Goal: Task Accomplishment & Management: Manage account settings

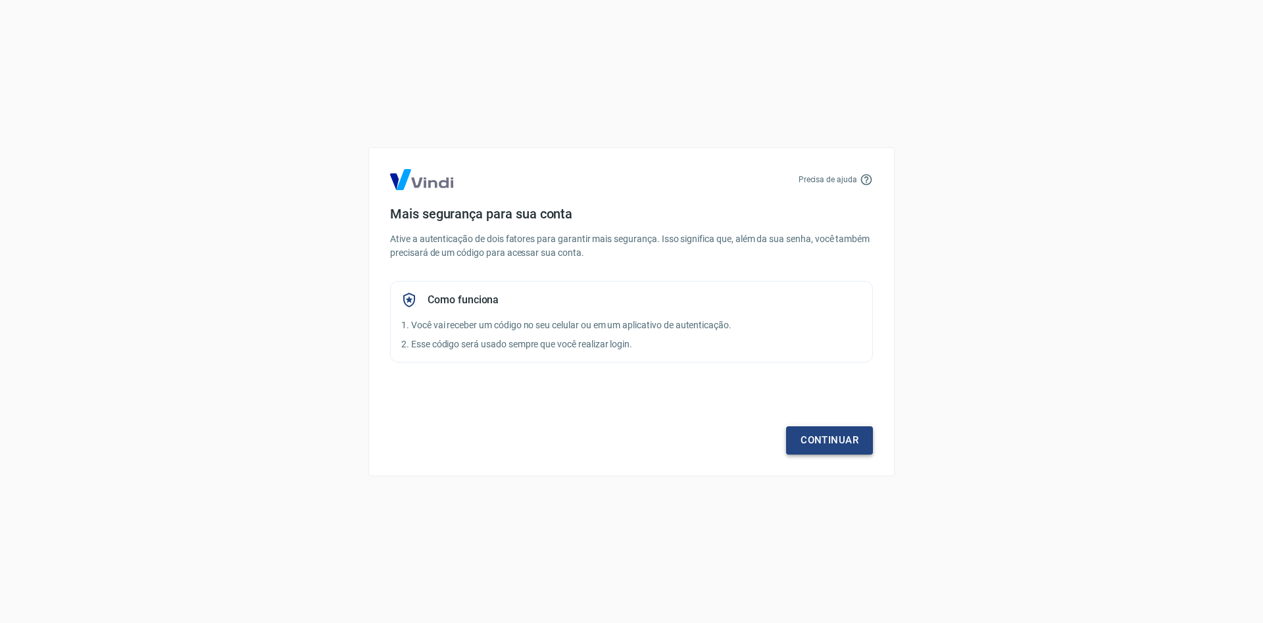
click at [803, 445] on link "Continuar" at bounding box center [829, 440] width 87 height 28
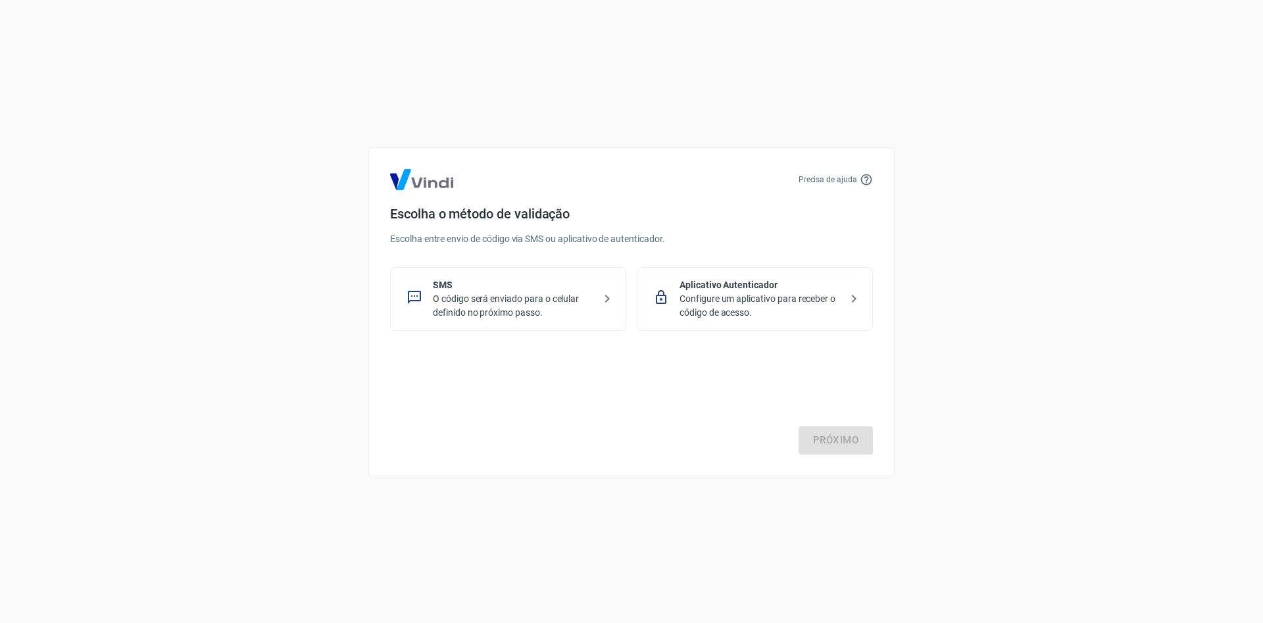
click at [593, 302] on p "O código será enviado para o celular definido no próximo passo." at bounding box center [513, 306] width 161 height 28
click at [847, 443] on link "Próximo" at bounding box center [836, 440] width 74 height 28
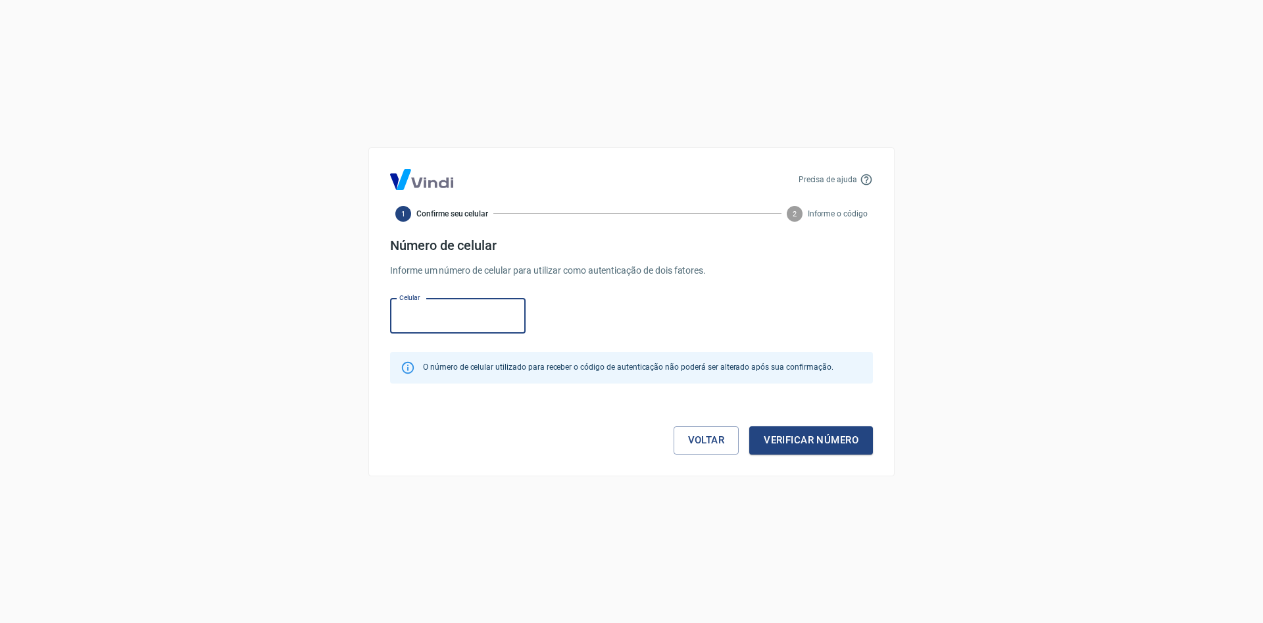
paste input "[PHONE_NUMBER]"
click at [418, 316] on input "[PHONE_NUMBER]" at bounding box center [458, 316] width 136 height 35
type input "[PHONE_NUMBER]"
click at [766, 443] on button "Verificar número" at bounding box center [811, 440] width 124 height 28
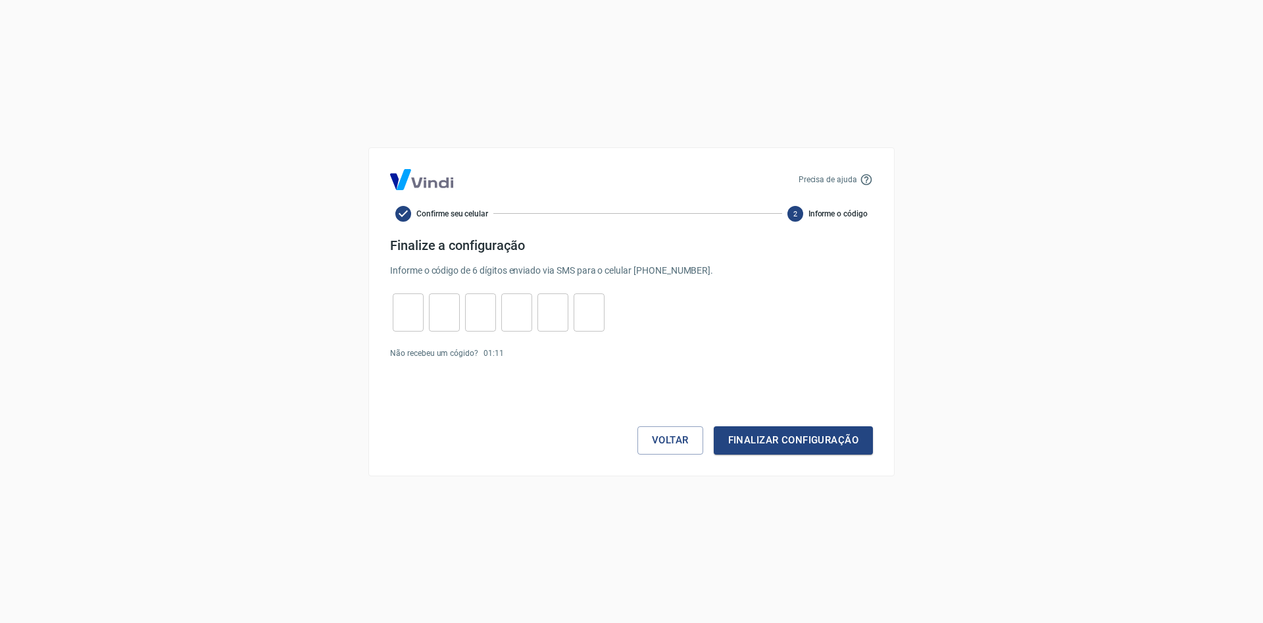
click at [411, 309] on input "tel" at bounding box center [408, 312] width 31 height 28
type input "7"
type input "9"
type input "3"
type input "2"
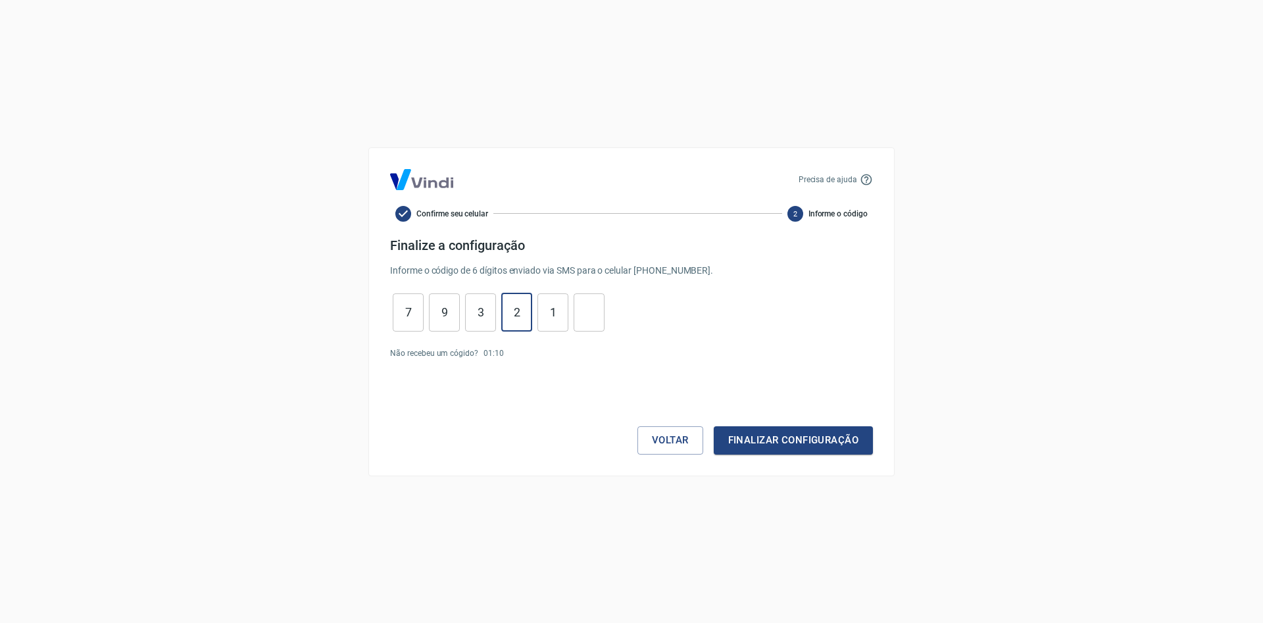
type input "1"
type input "2"
click at [743, 445] on button "Finalizar configuração" at bounding box center [793, 440] width 159 height 28
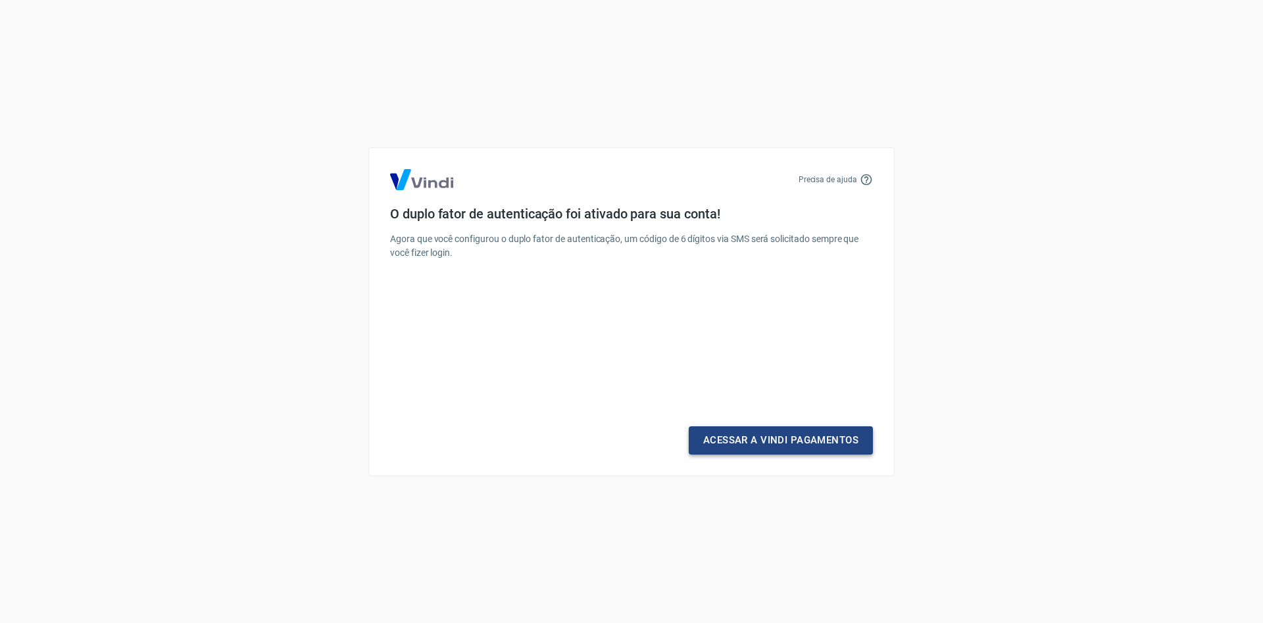
click at [742, 445] on link "Acessar a Vindi Pagamentos" at bounding box center [781, 440] width 184 height 28
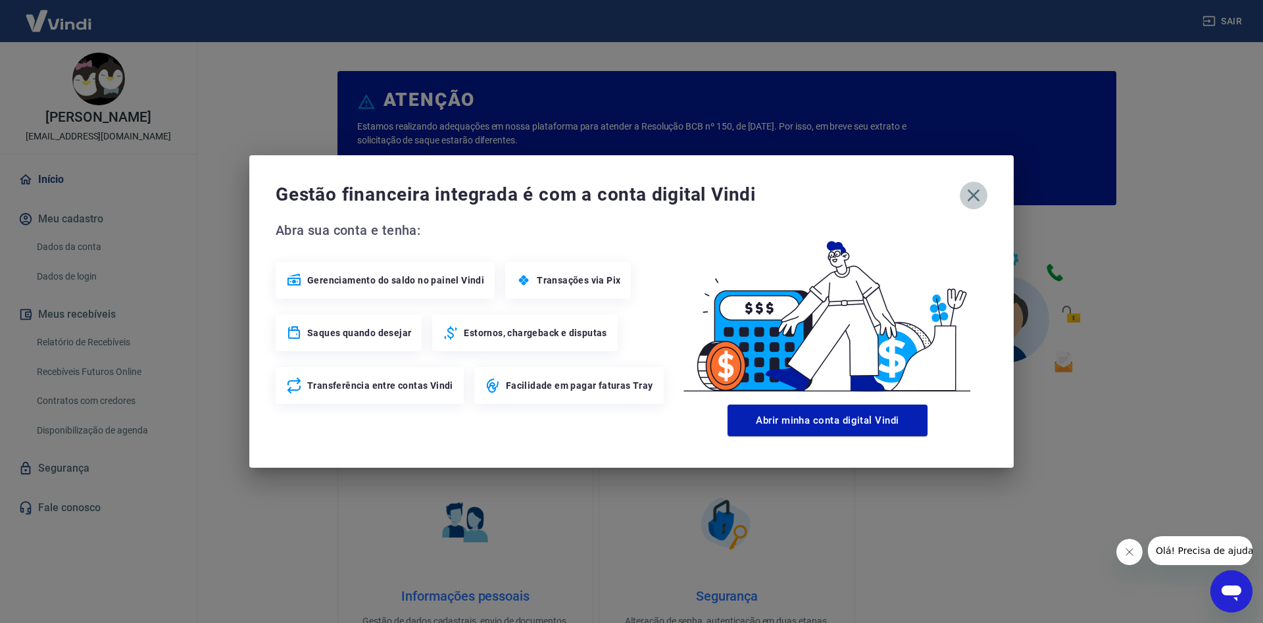
click at [970, 188] on icon "button" at bounding box center [973, 195] width 21 height 21
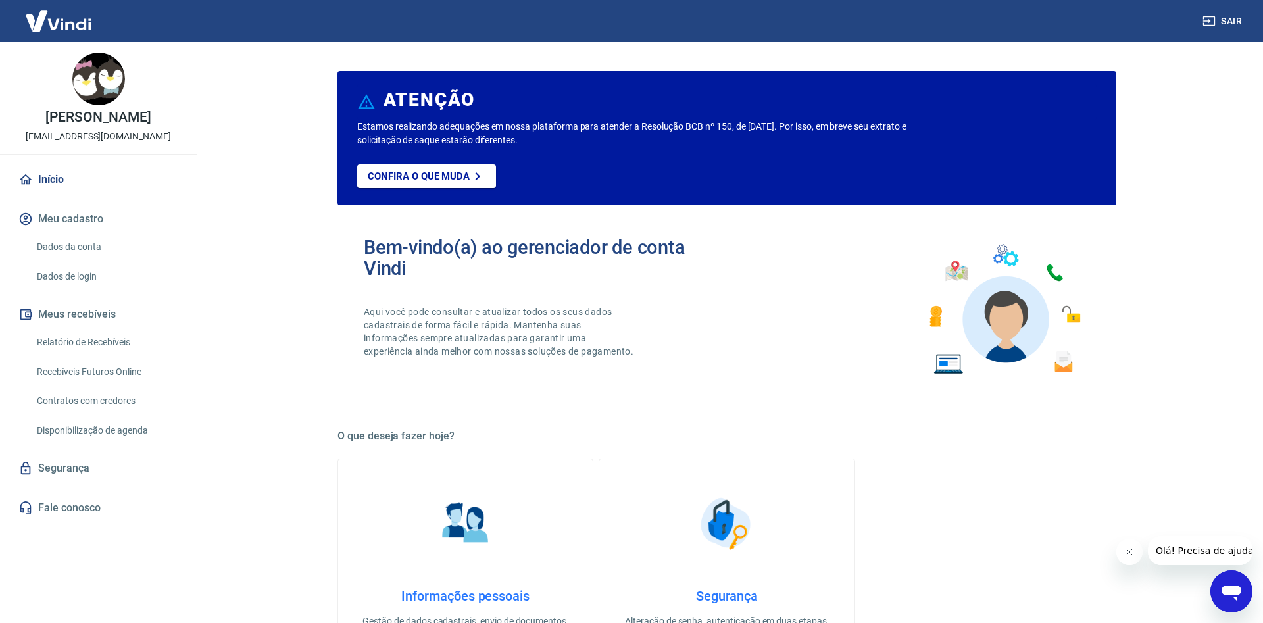
click at [67, 220] on button "Meu cadastro" at bounding box center [98, 219] width 165 height 29
click at [80, 243] on link "Dados da conta" at bounding box center [106, 247] width 149 height 27
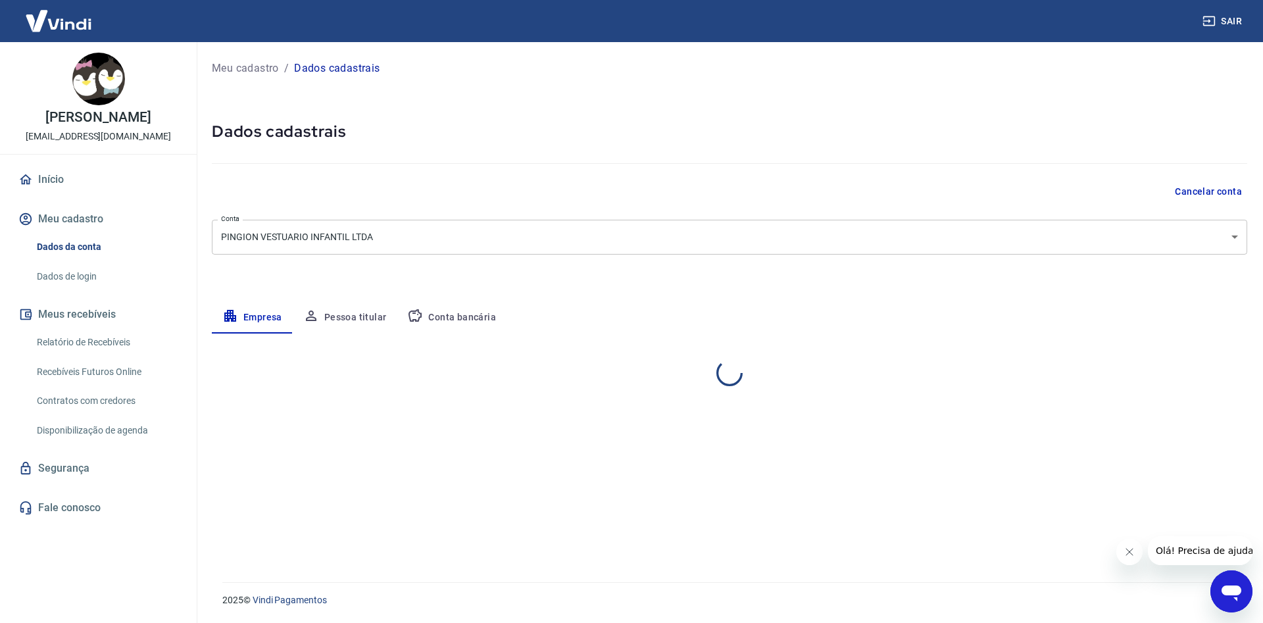
select select "SC"
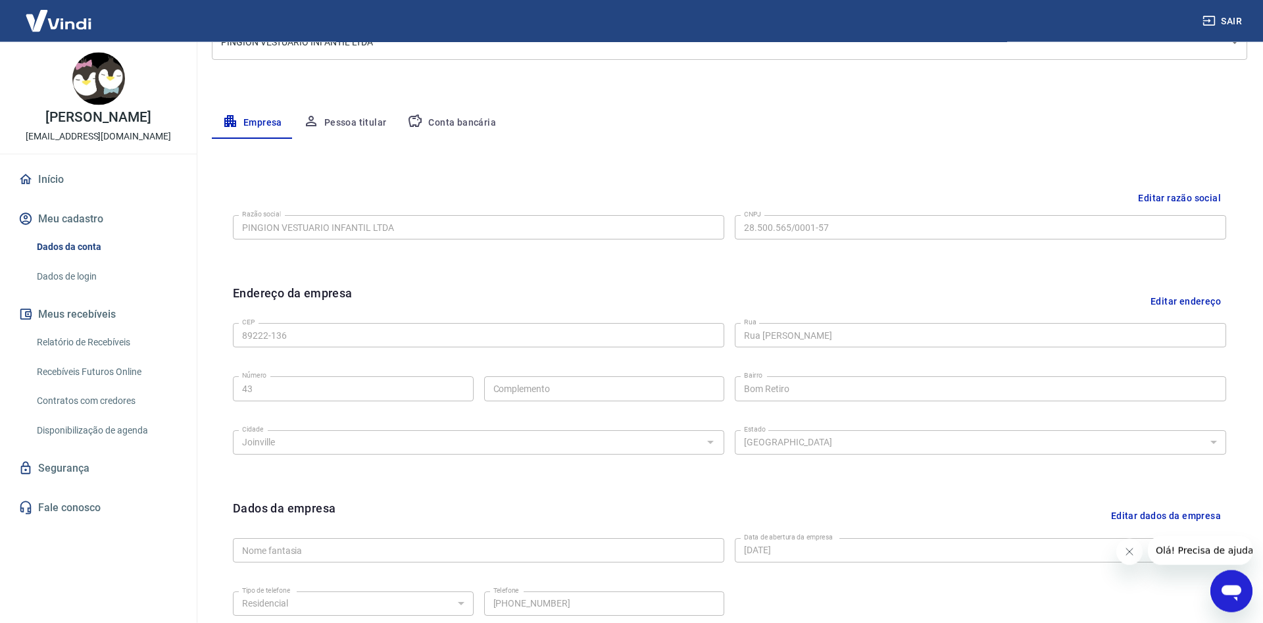
scroll to position [57, 0]
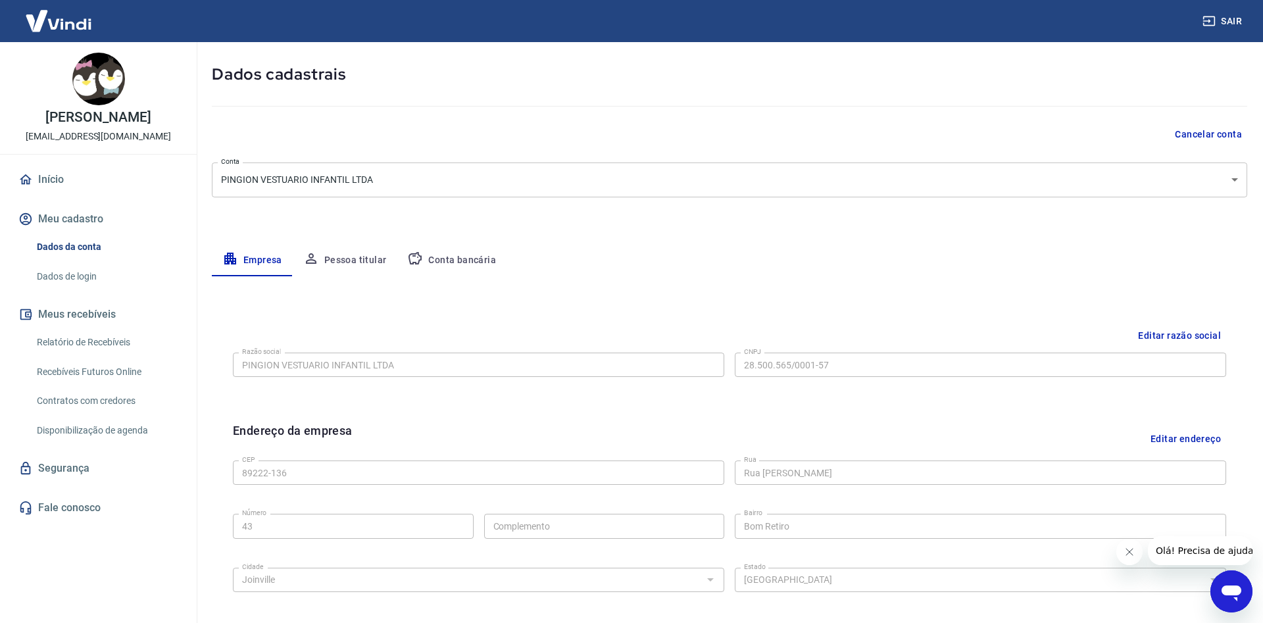
click at [82, 278] on link "Dados de login" at bounding box center [106, 276] width 149 height 27
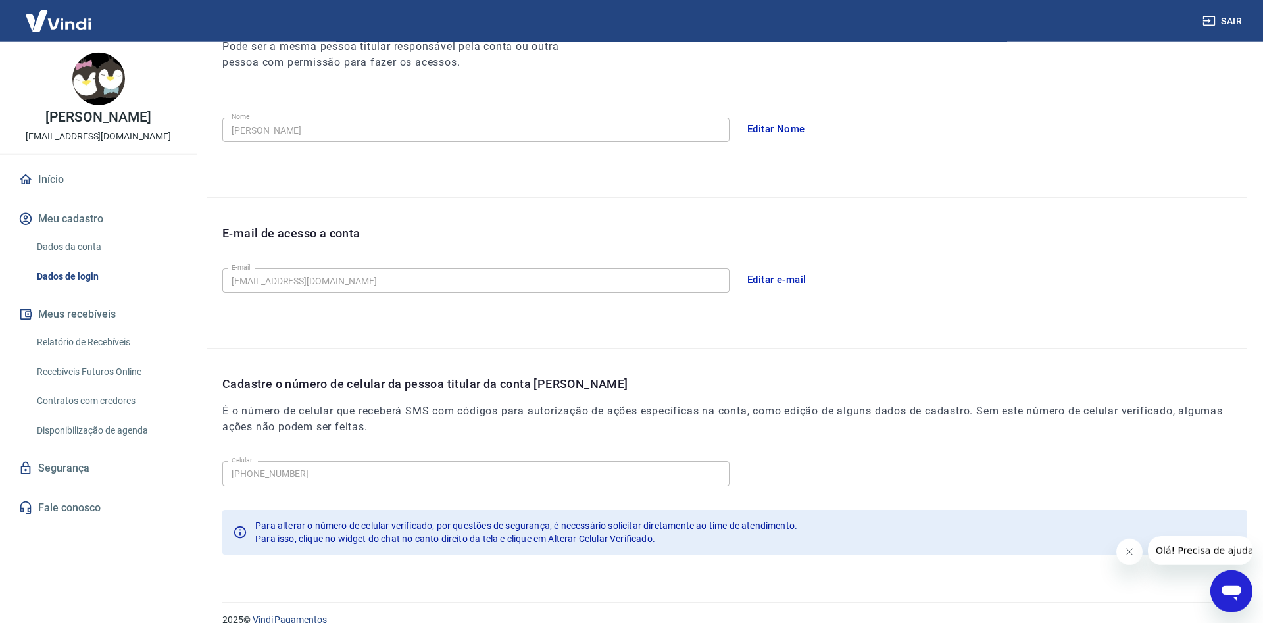
scroll to position [220, 0]
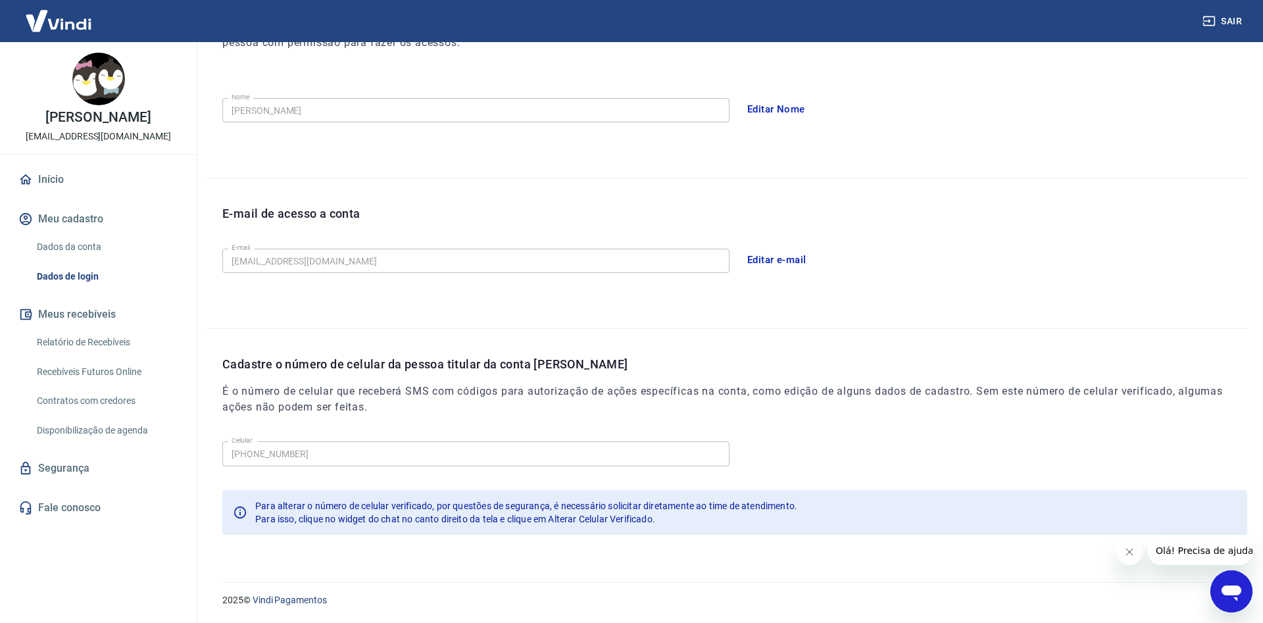
click at [127, 344] on link "Relatório de Recebíveis" at bounding box center [106, 342] width 149 height 27
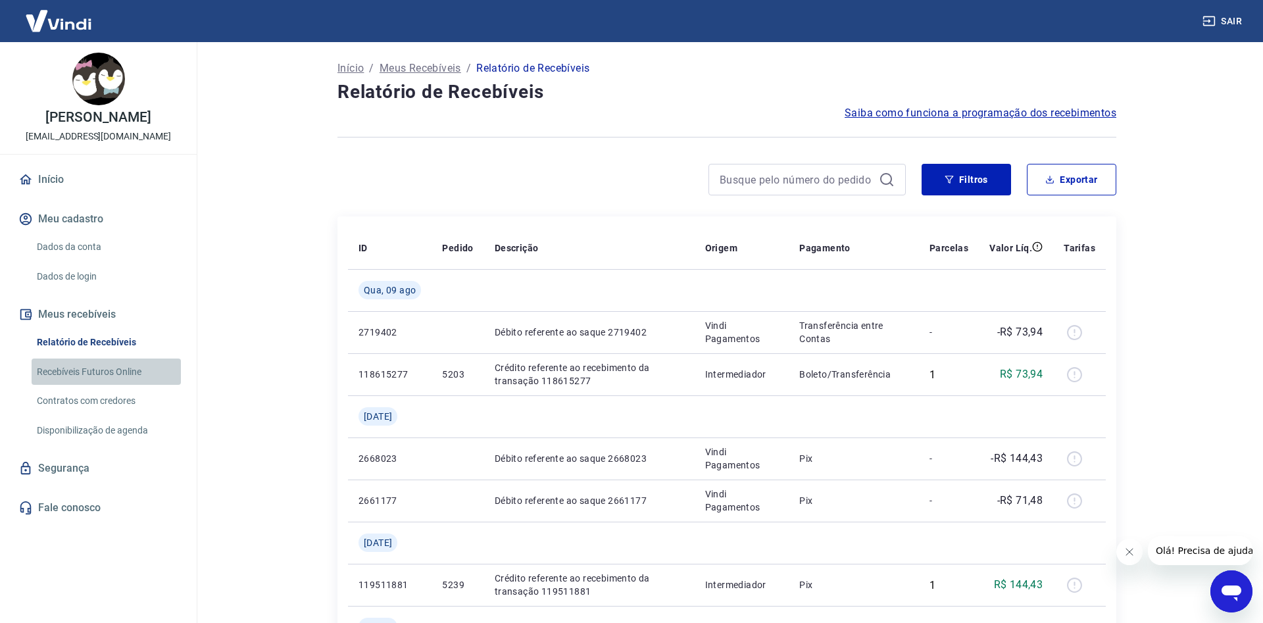
click at [109, 372] on link "Recebíveis Futuros Online" at bounding box center [106, 372] width 149 height 27
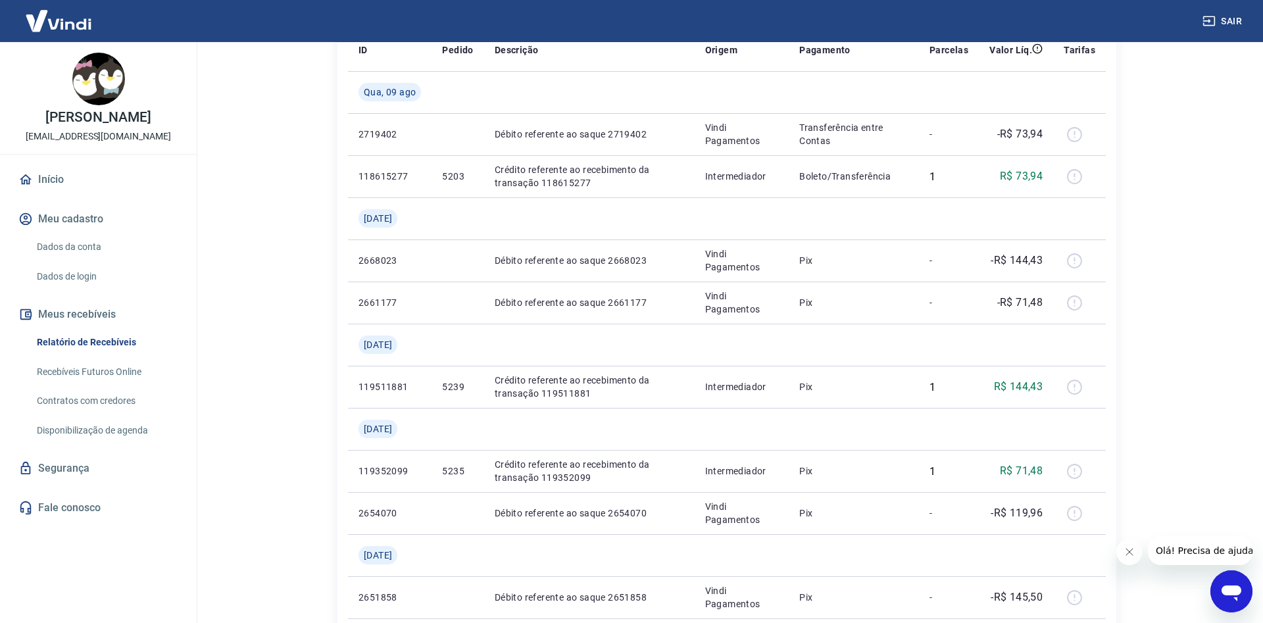
scroll to position [268, 0]
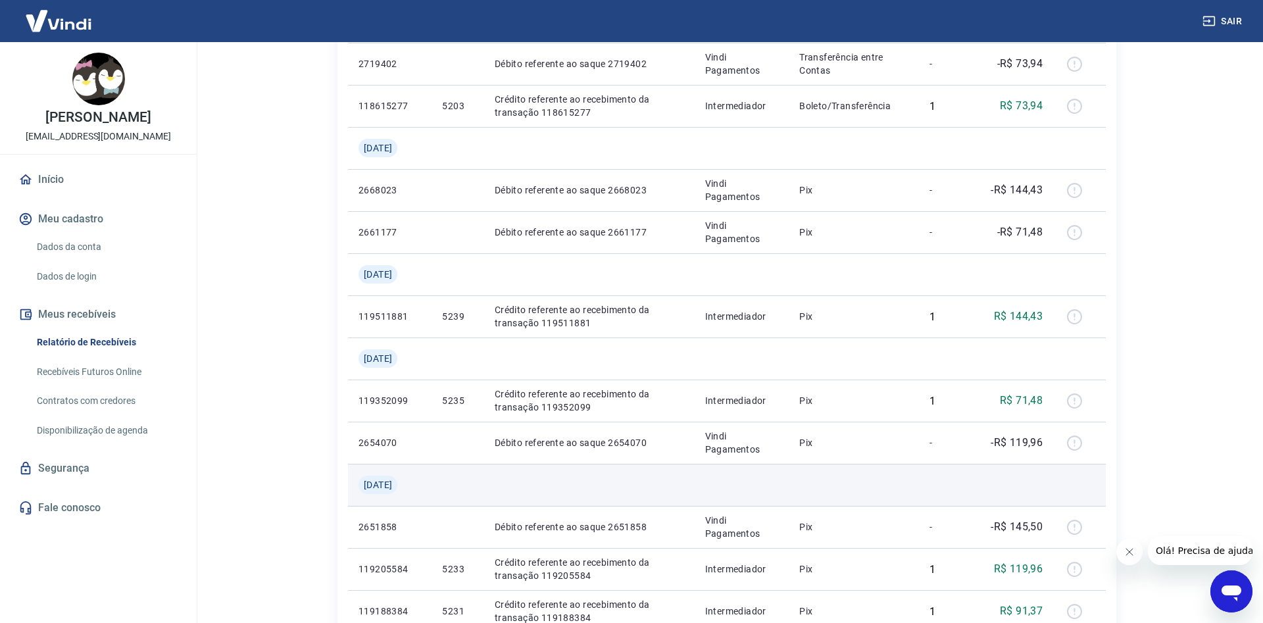
click at [384, 487] on span "[DATE]" at bounding box center [378, 484] width 28 height 13
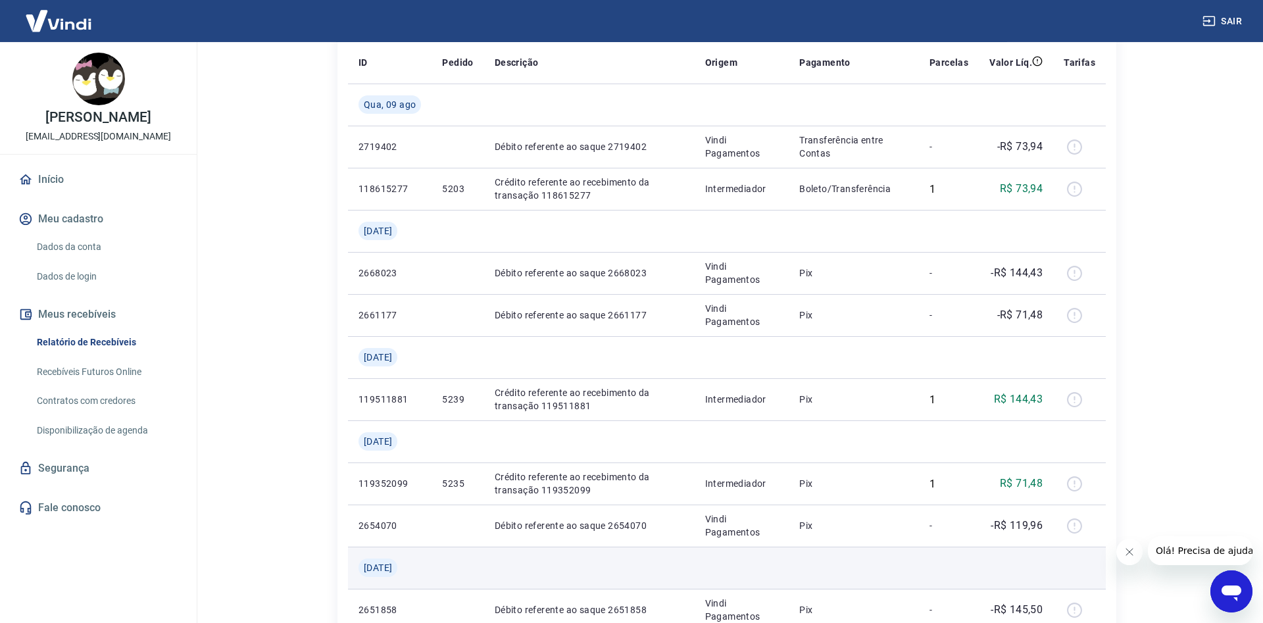
scroll to position [0, 0]
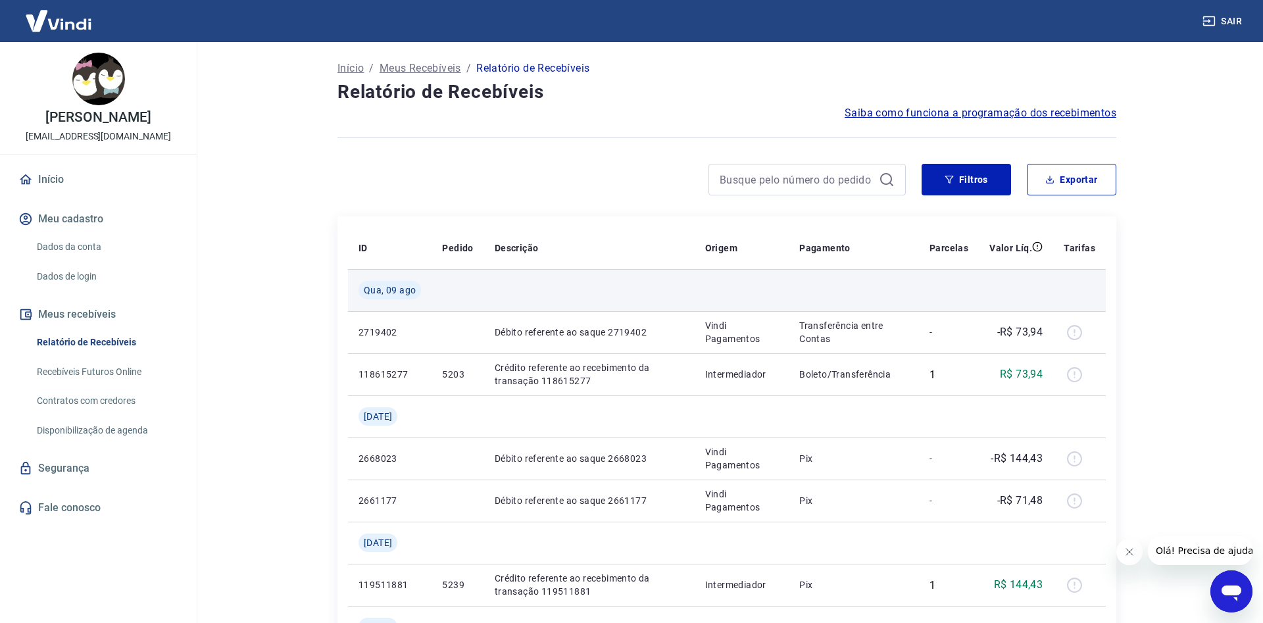
click at [395, 293] on span "Qua, 09 ago" at bounding box center [390, 290] width 52 height 13
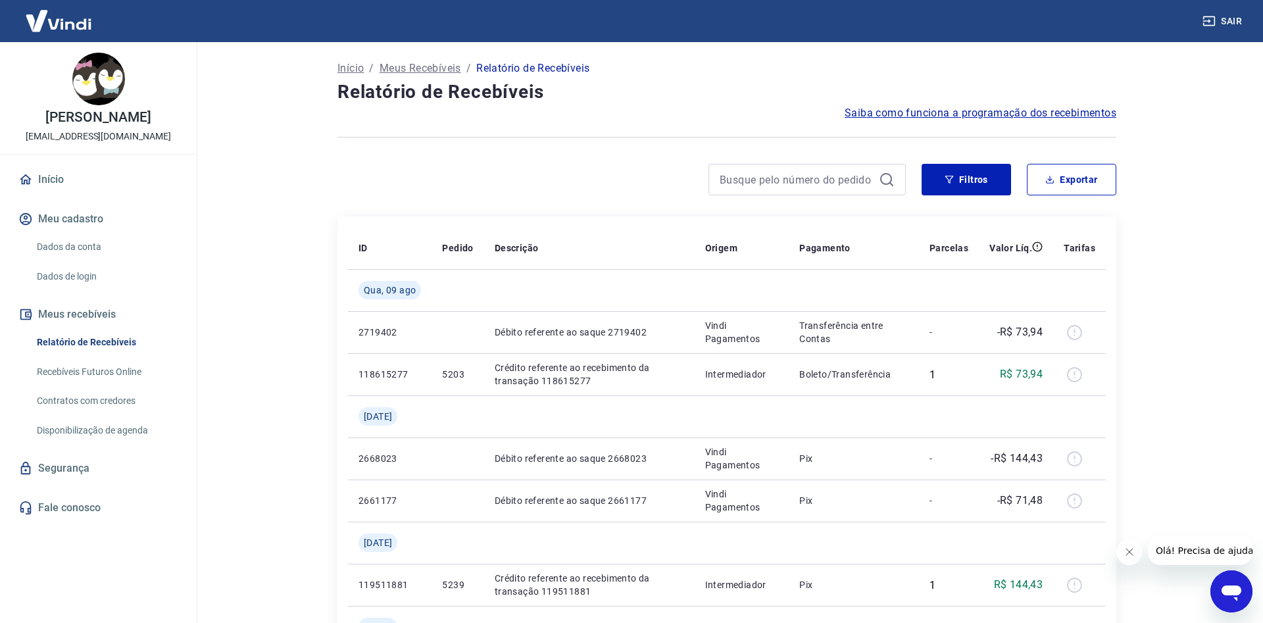
click at [115, 242] on link "Dados da conta" at bounding box center [106, 247] width 149 height 27
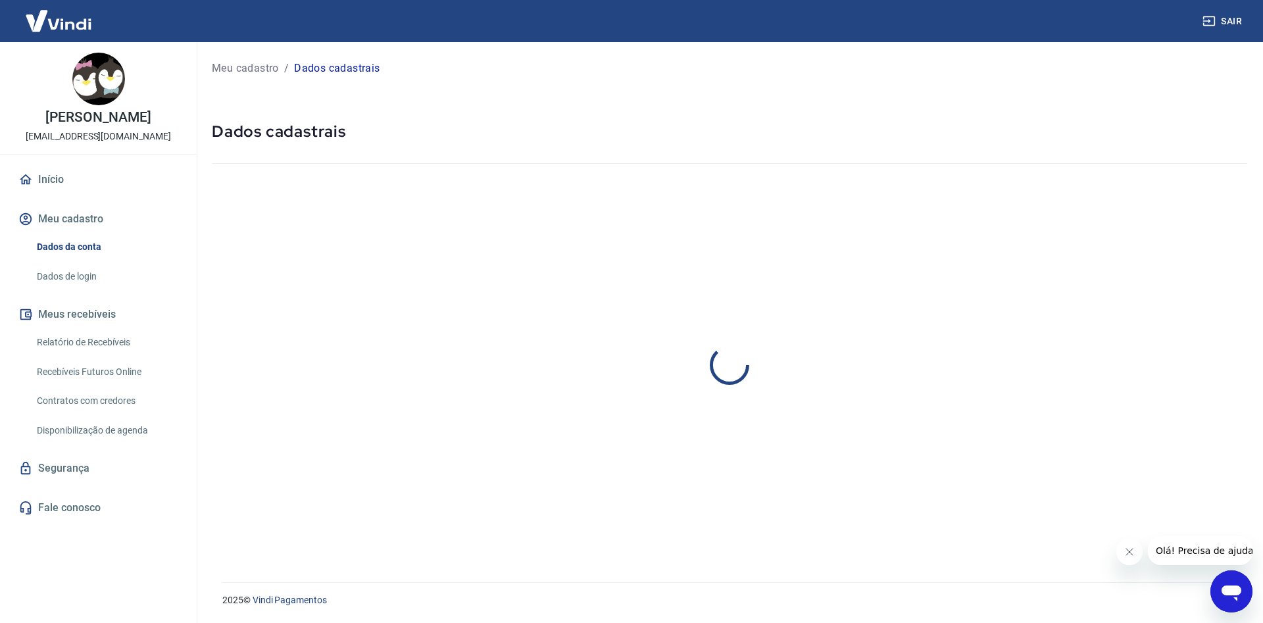
select select "SC"
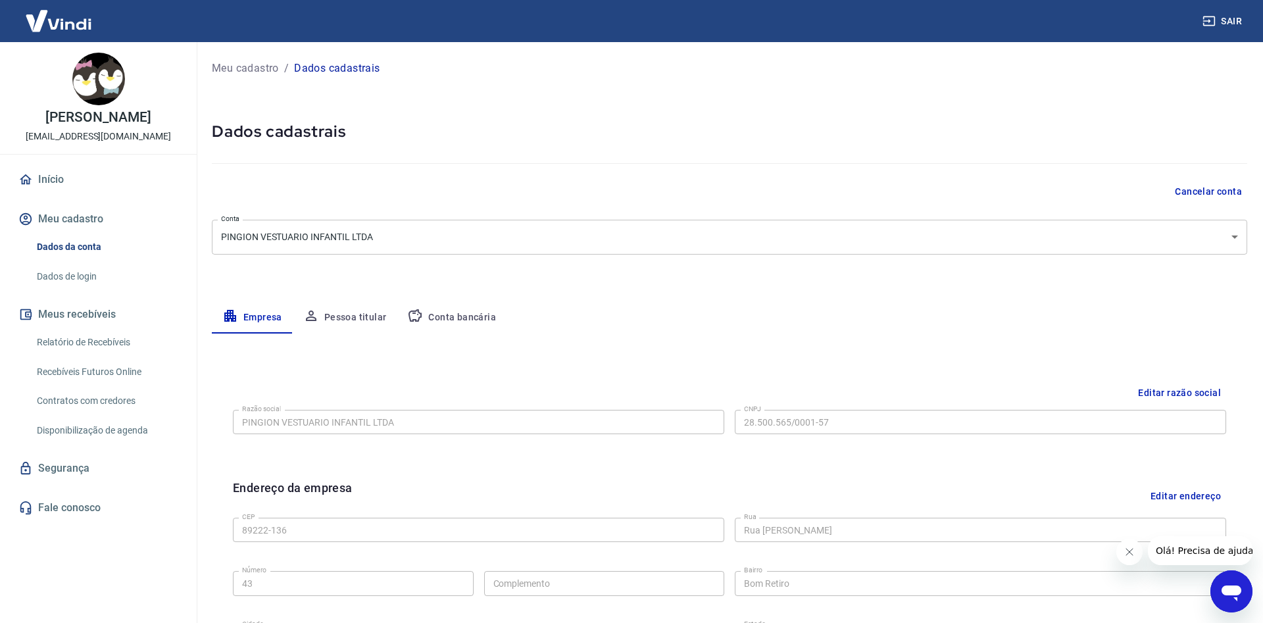
click at [332, 310] on button "Pessoa titular" at bounding box center [345, 318] width 105 height 32
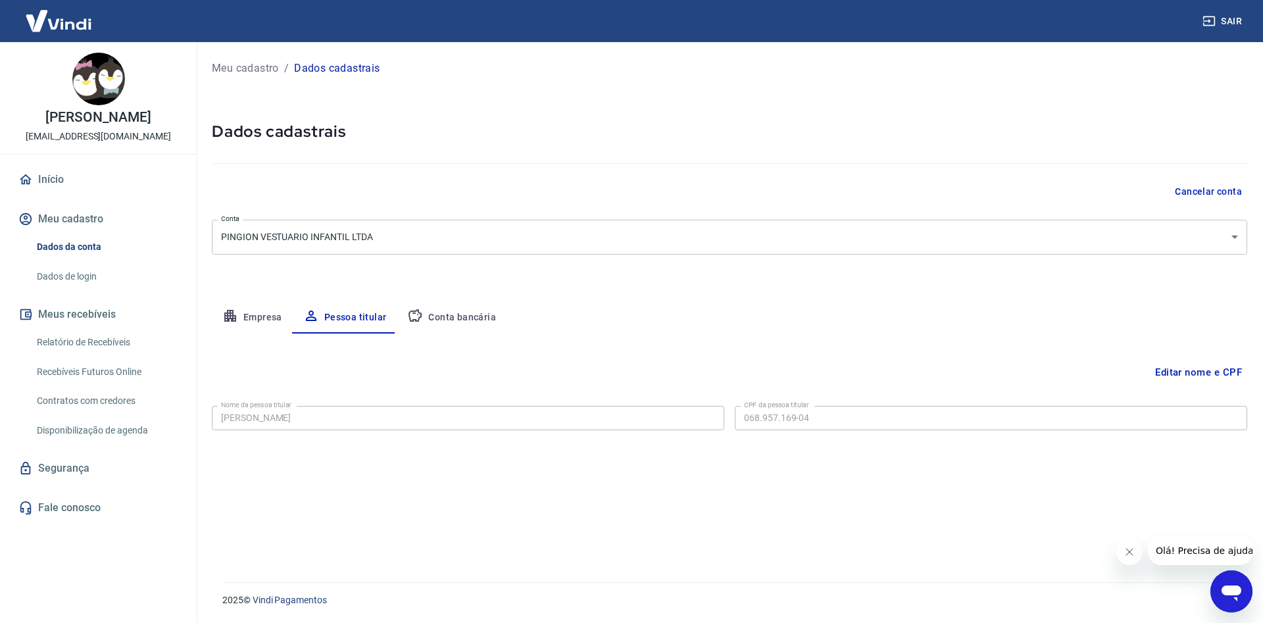
click at [1177, 372] on button "Editar nome e CPF" at bounding box center [1198, 372] width 97 height 25
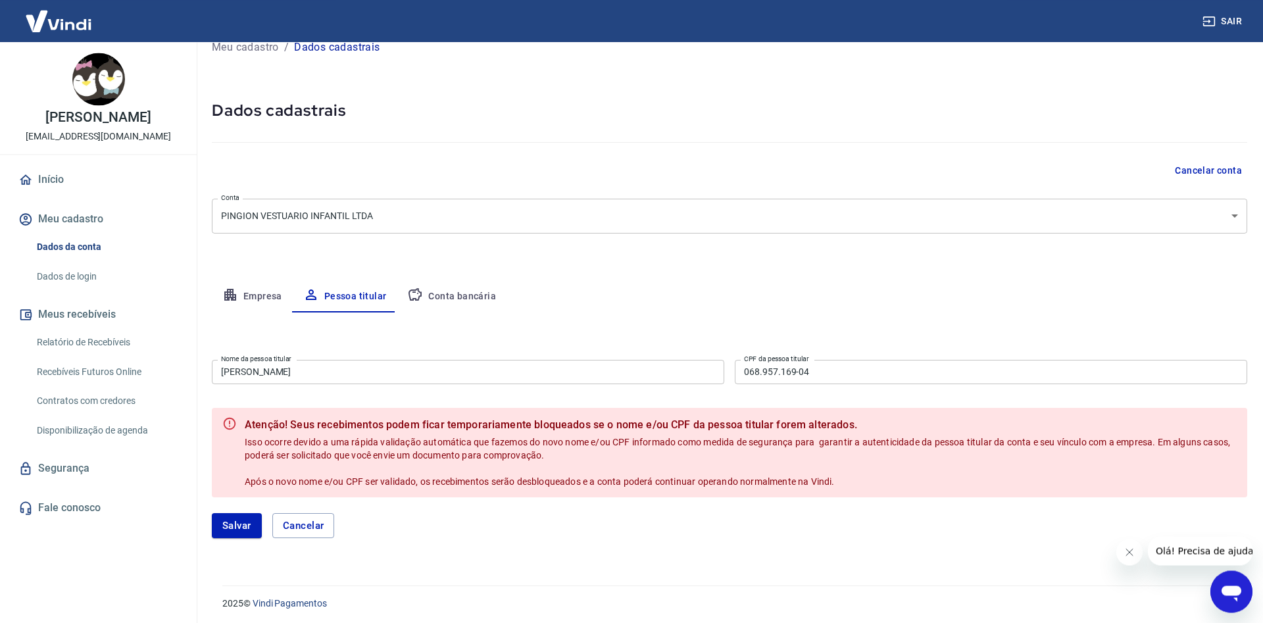
scroll to position [24, 0]
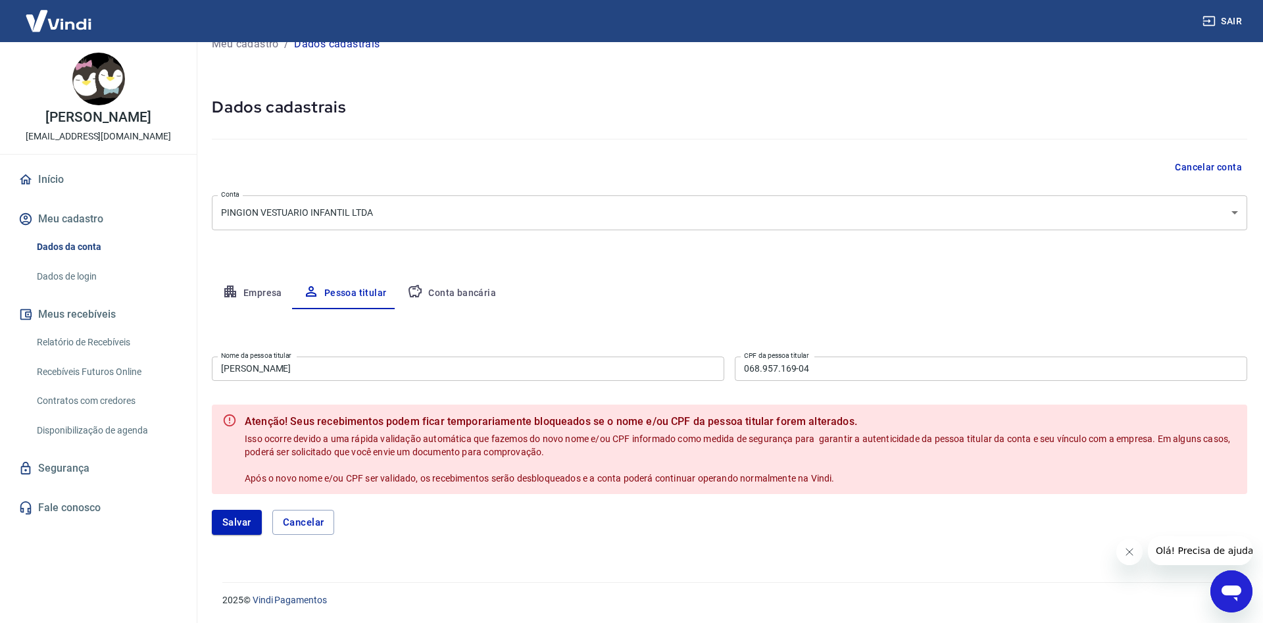
click at [651, 374] on input "[PERSON_NAME]" at bounding box center [468, 369] width 512 height 24
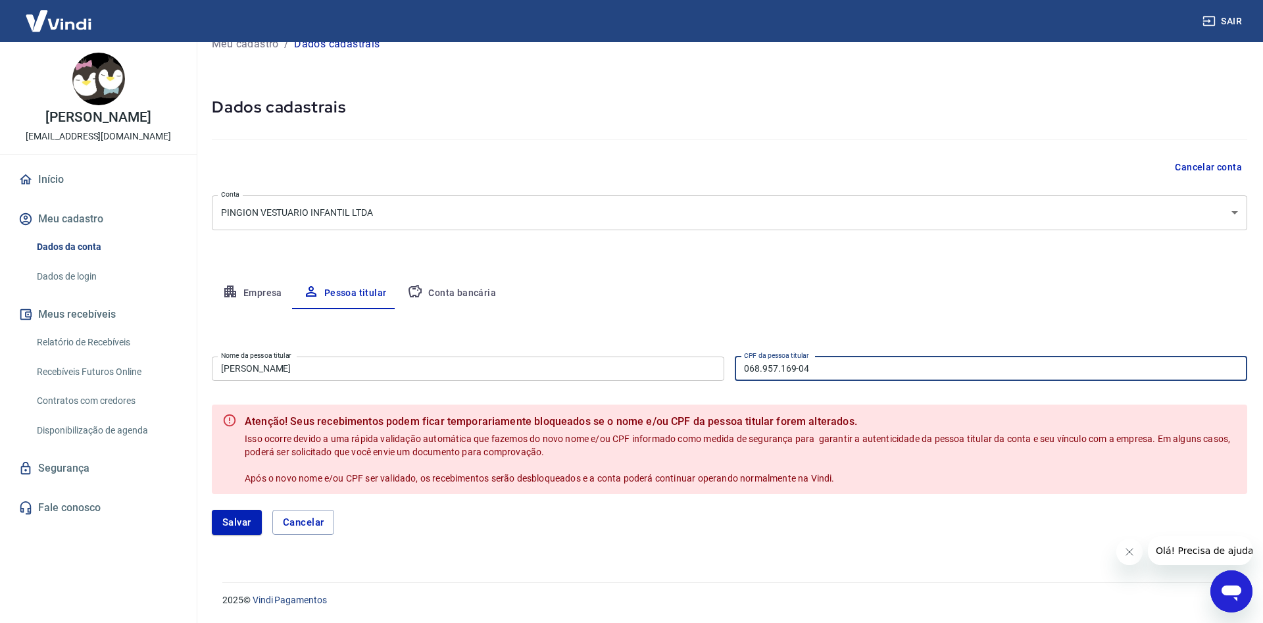
drag, startPoint x: 830, startPoint y: 364, endPoint x: 712, endPoint y: 364, distance: 118.4
click at [735, 364] on input "068.957.169-04" at bounding box center [991, 369] width 512 height 24
paste input "6.163.619-42"
type input "066.163.619-42"
click at [527, 376] on input "[PERSON_NAME]" at bounding box center [468, 369] width 512 height 24
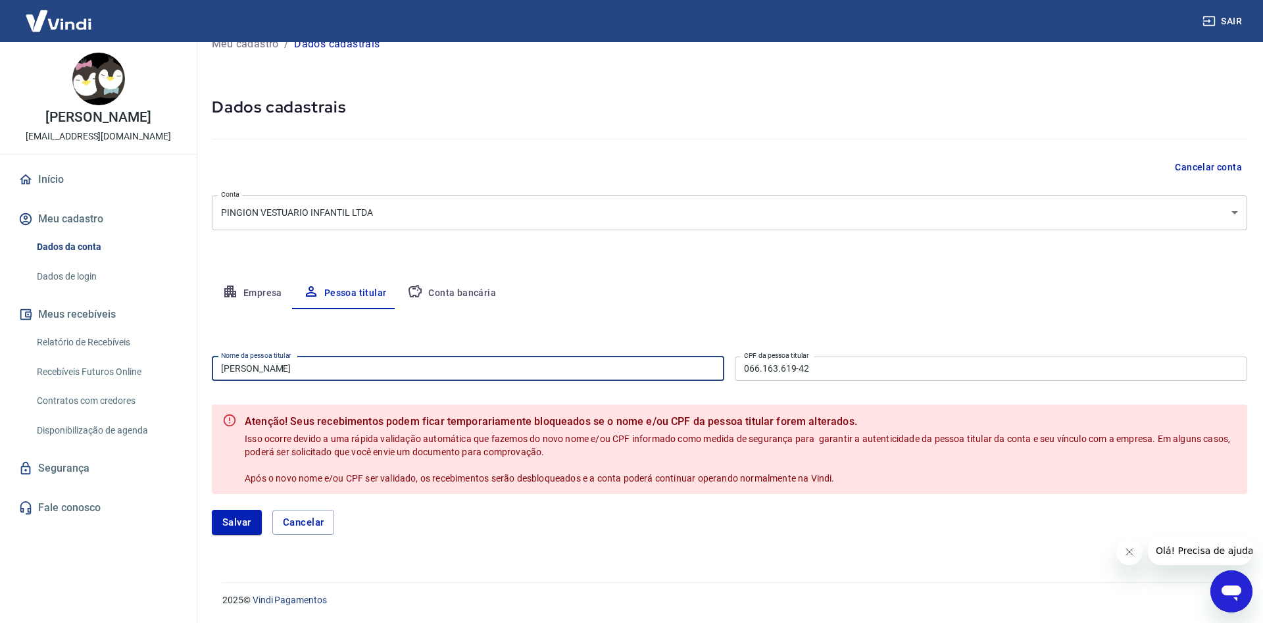
drag, startPoint x: 395, startPoint y: 372, endPoint x: 153, endPoint y: 371, distance: 242.7
click at [212, 371] on input "[PERSON_NAME]" at bounding box center [468, 369] width 512 height 24
drag, startPoint x: 303, startPoint y: 366, endPoint x: 186, endPoint y: 368, distance: 117.1
click at [212, 368] on input "[PERSON_NAME]" at bounding box center [468, 369] width 512 height 24
type input "[DEMOGRAPHIC_DATA][PERSON_NAME] [PERSON_NAME]"
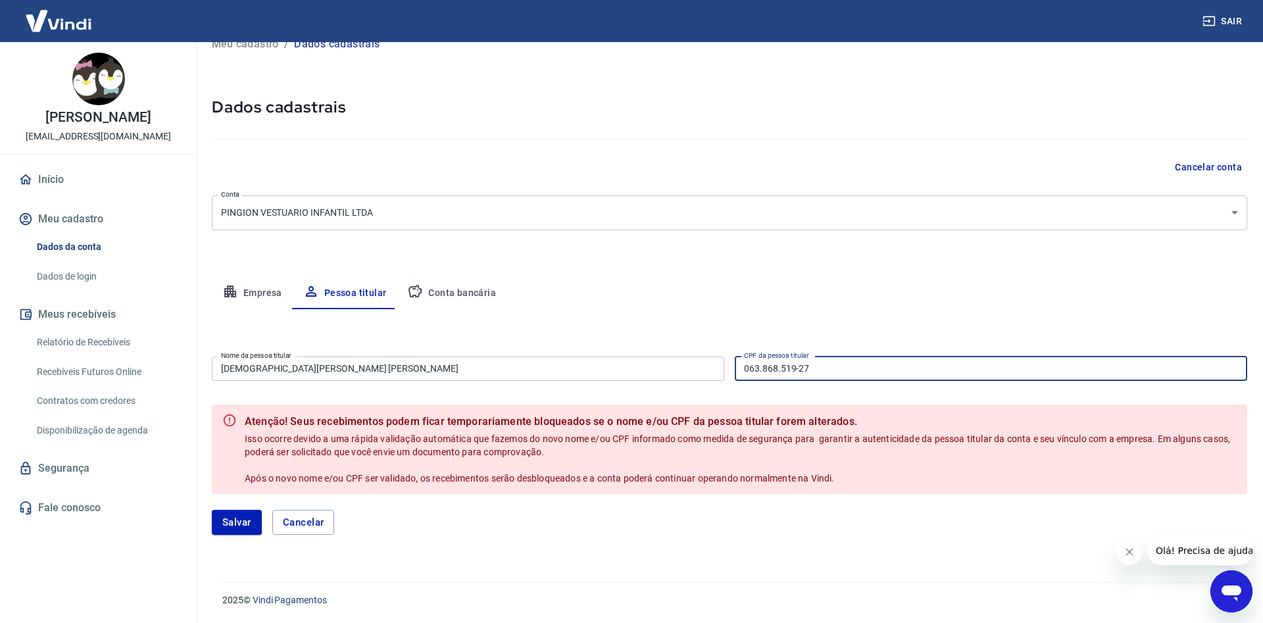
type input "063.868.519-27"
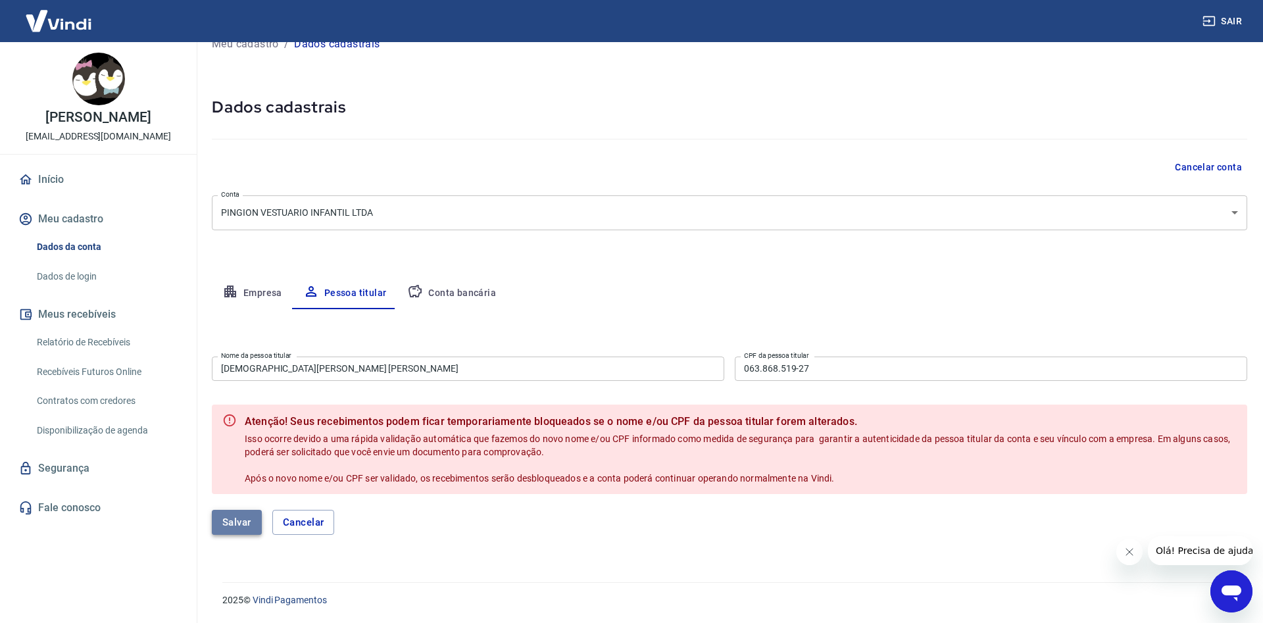
click at [241, 522] on button "Salvar" at bounding box center [237, 522] width 50 height 25
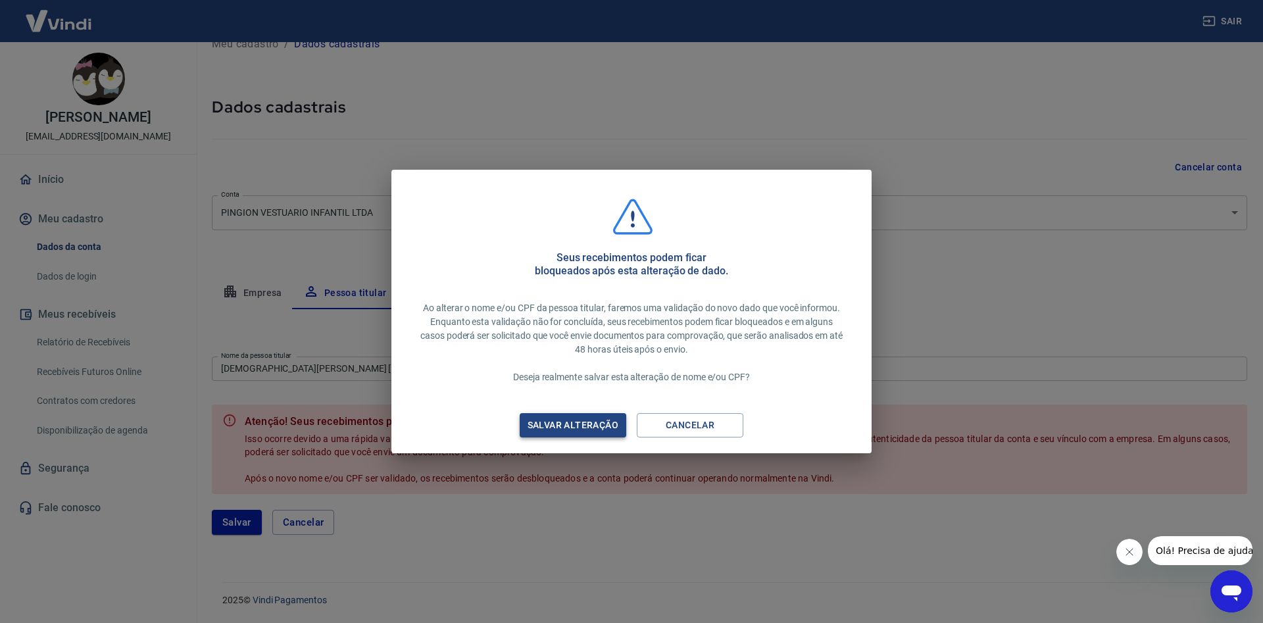
click at [595, 428] on div "Salvar alteração" at bounding box center [573, 425] width 122 height 16
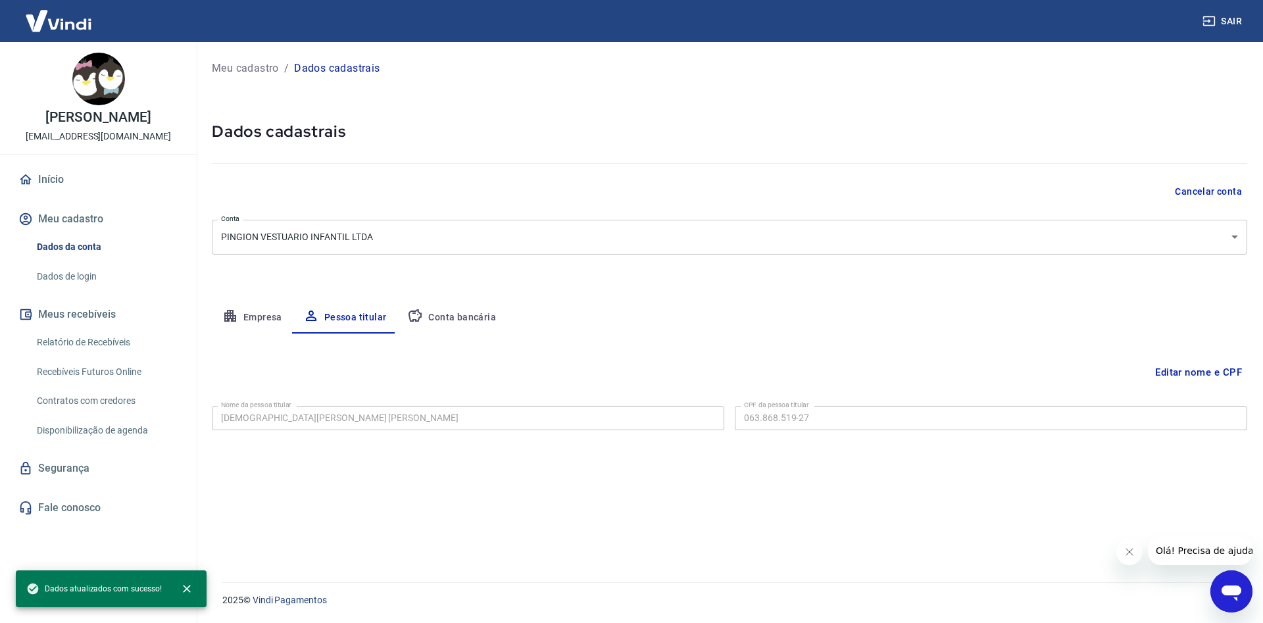
click at [423, 310] on button "Conta bancária" at bounding box center [452, 318] width 110 height 32
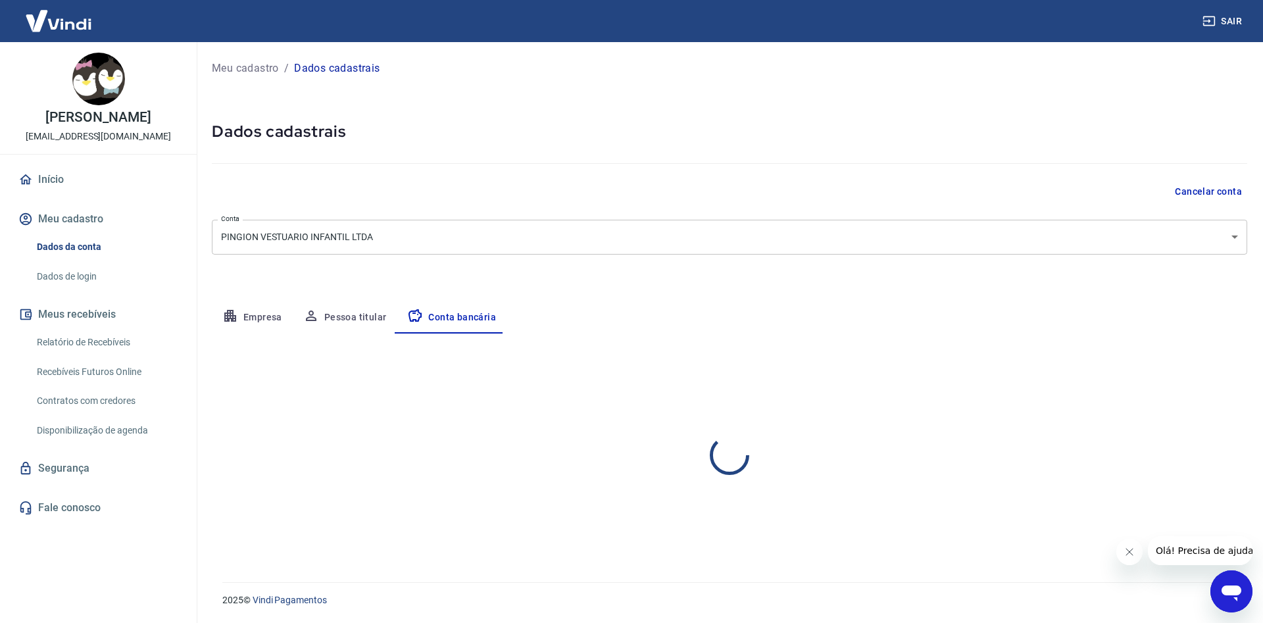
select select "1"
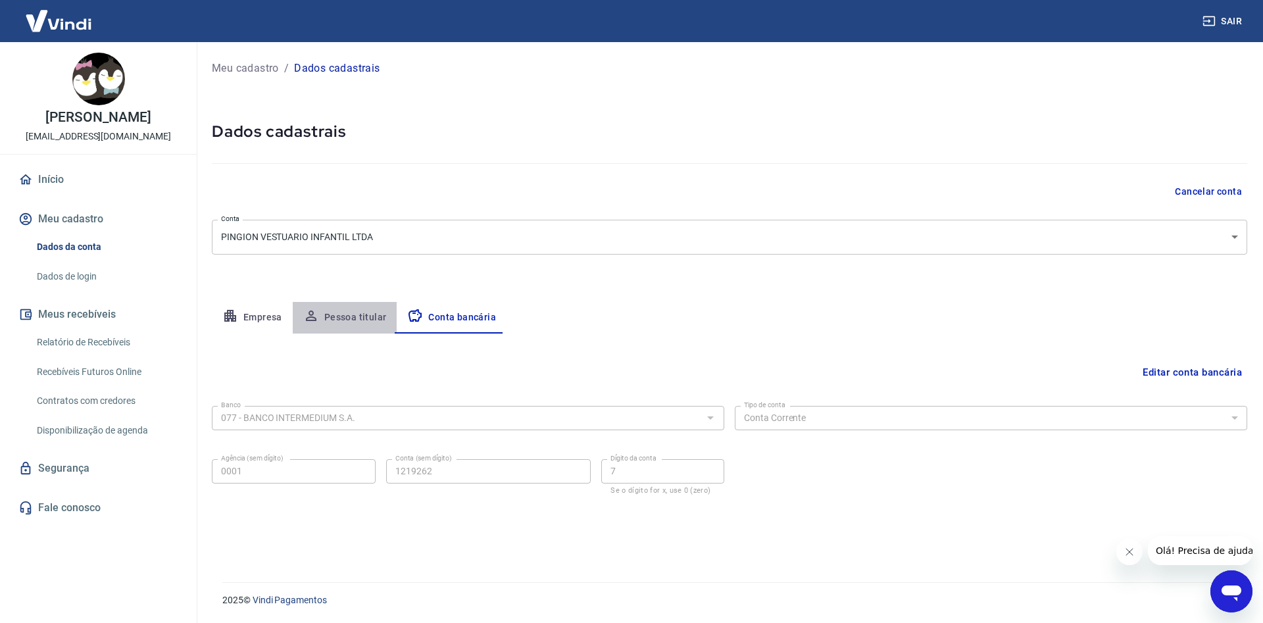
click at [349, 317] on button "Pessoa titular" at bounding box center [345, 318] width 105 height 32
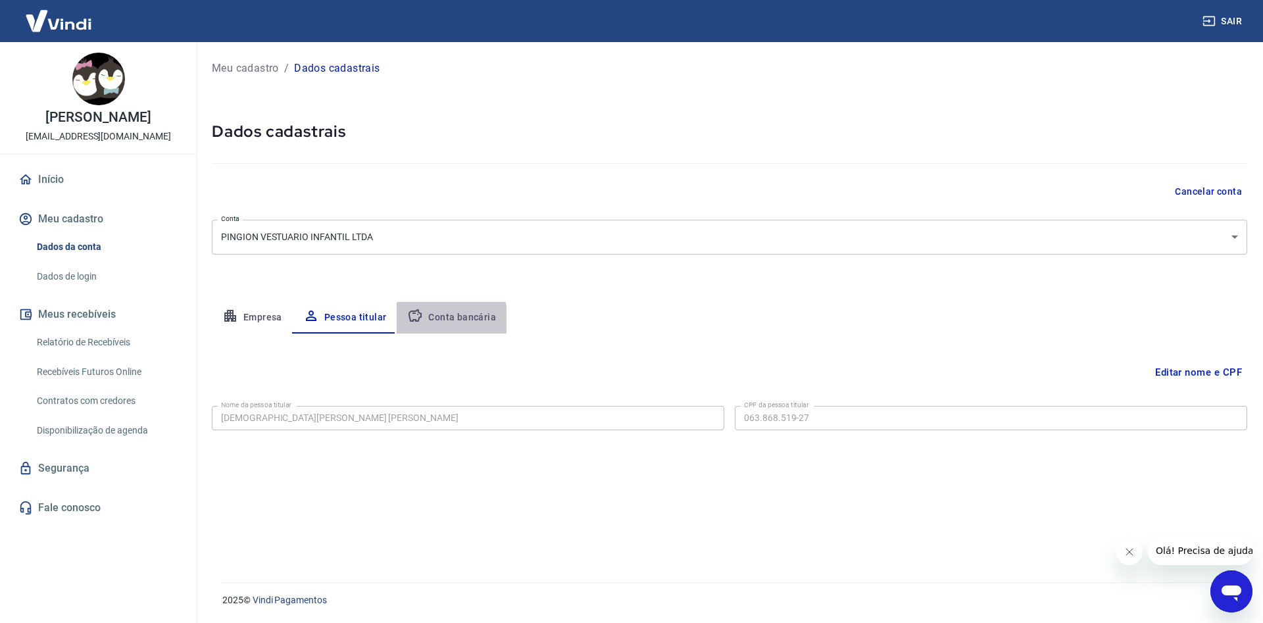
click at [430, 320] on button "Conta bancária" at bounding box center [452, 318] width 110 height 32
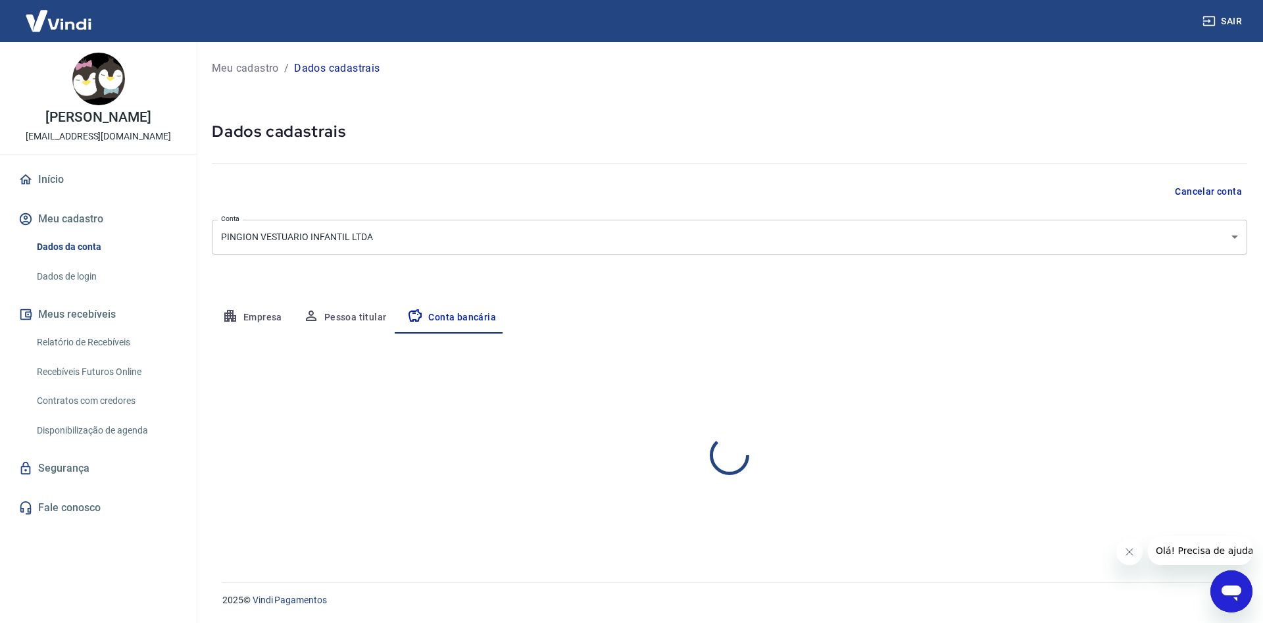
select select "1"
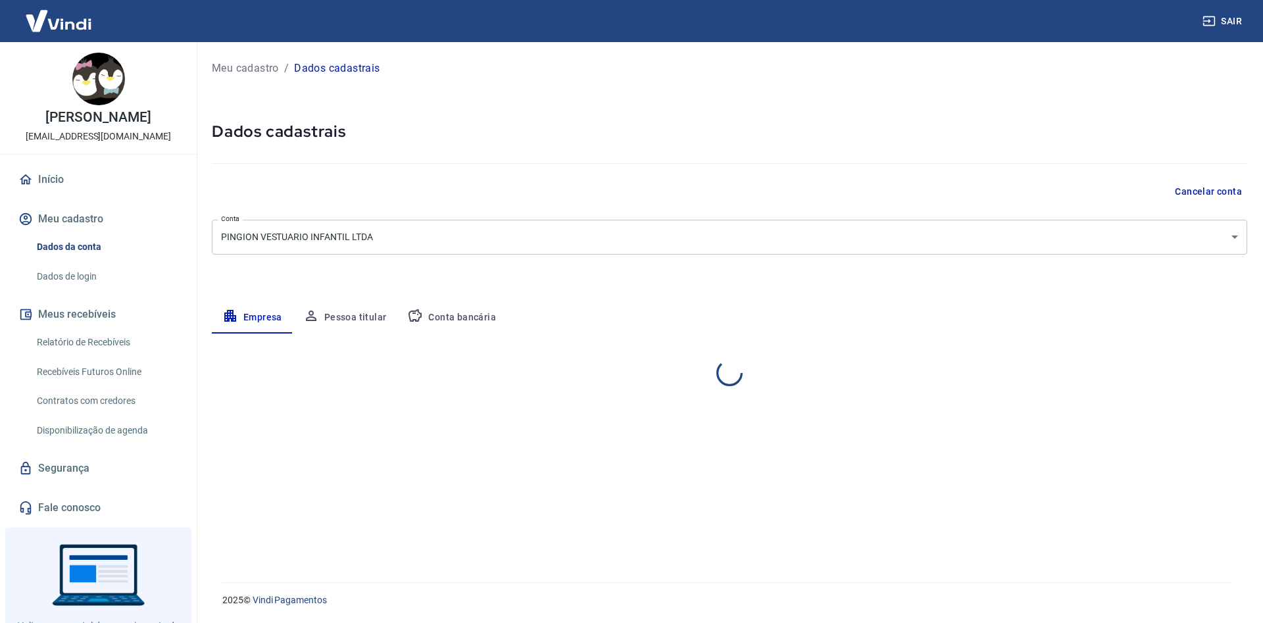
select select "SC"
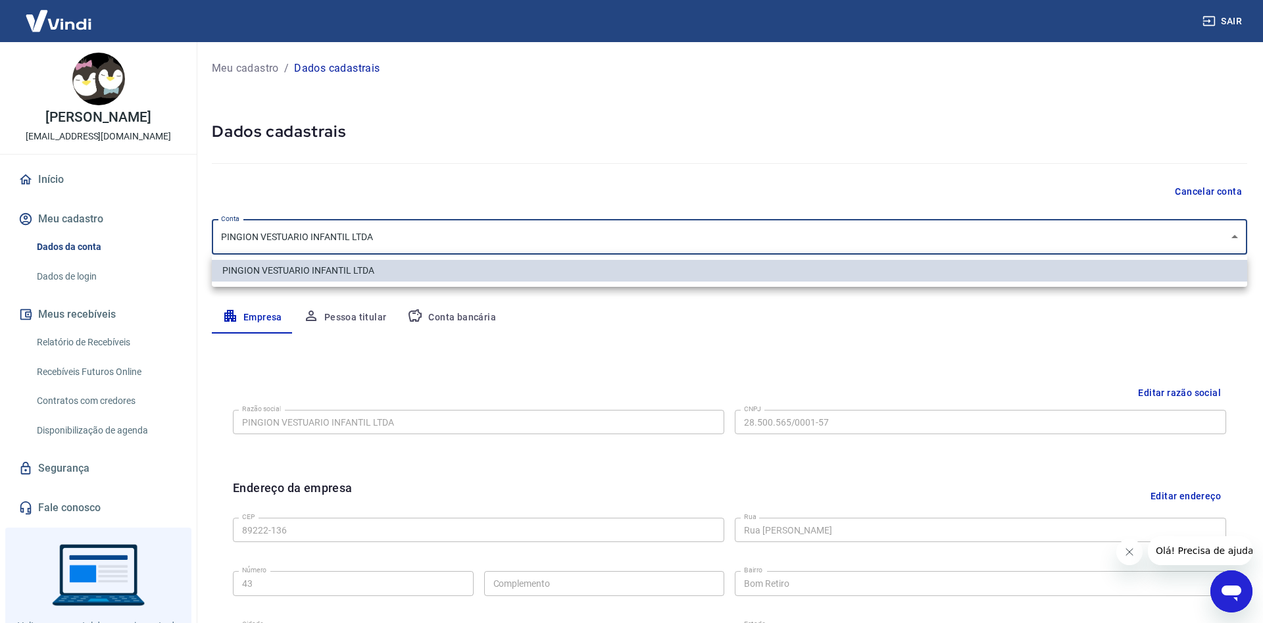
drag, startPoint x: 381, startPoint y: 236, endPoint x: 280, endPoint y: 237, distance: 101.3
click at [280, 236] on body "Sair Juliana Cristina Sacht pingionbaby@gmail.com Início Meu cadastro Dados da …" at bounding box center [631, 311] width 1263 height 623
click at [375, 345] on div at bounding box center [631, 311] width 1263 height 623
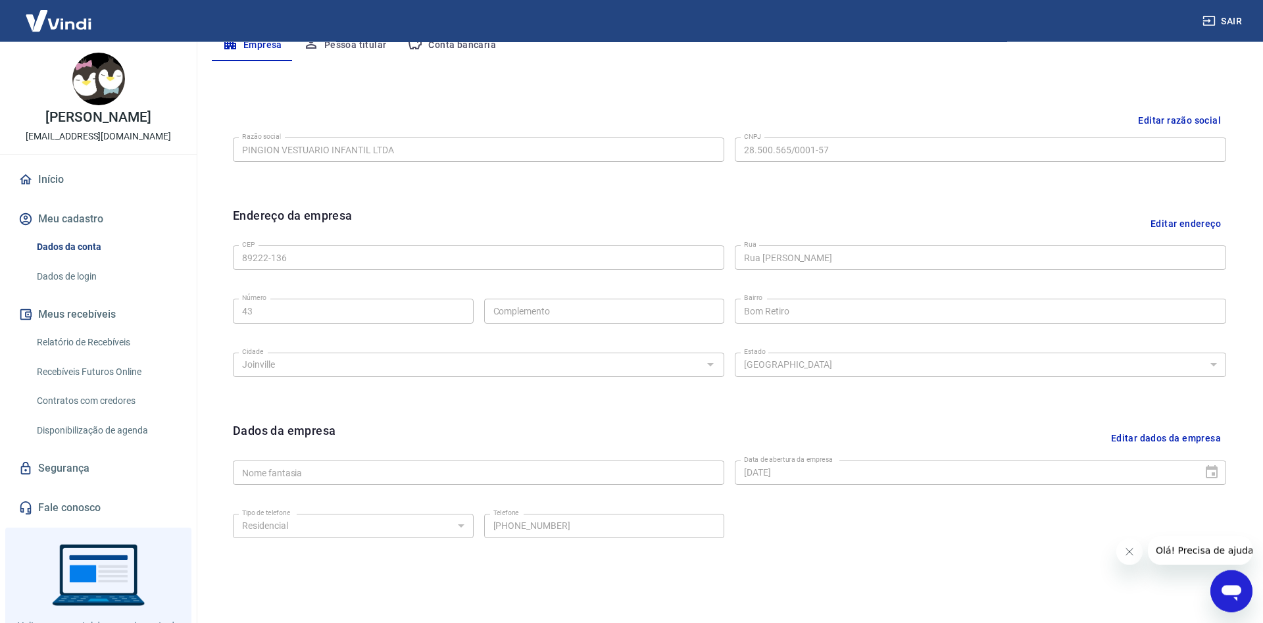
scroll to position [191, 0]
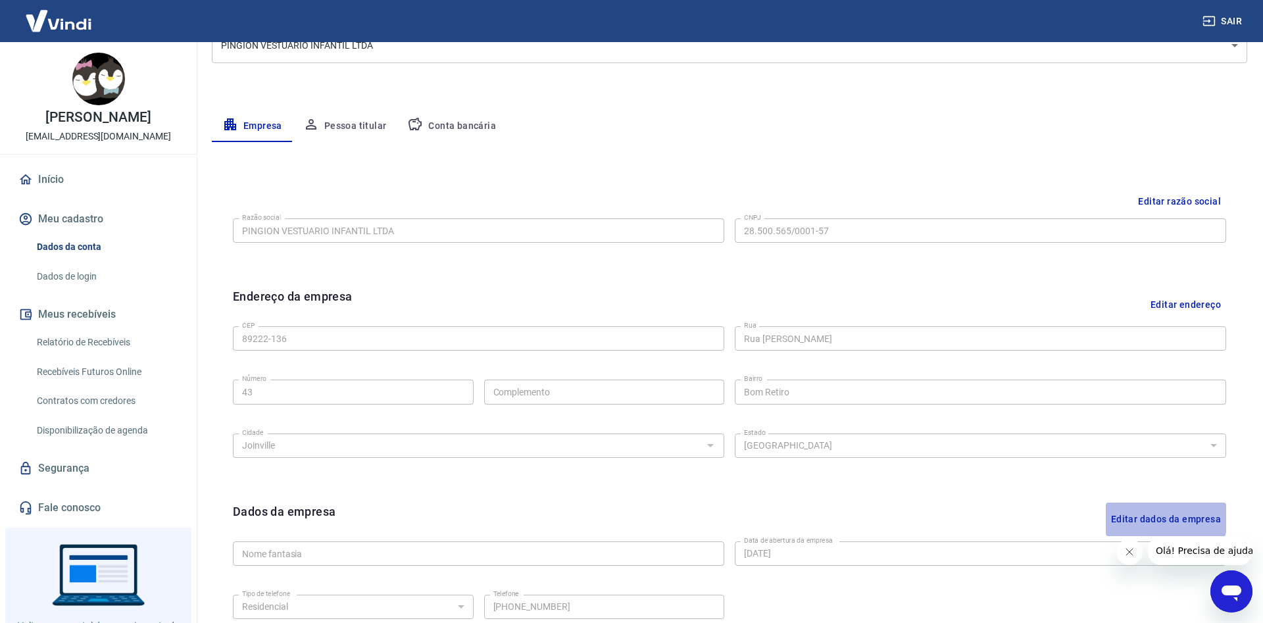
click at [1129, 512] on button "Editar dados da empresa" at bounding box center [1166, 520] width 120 height 34
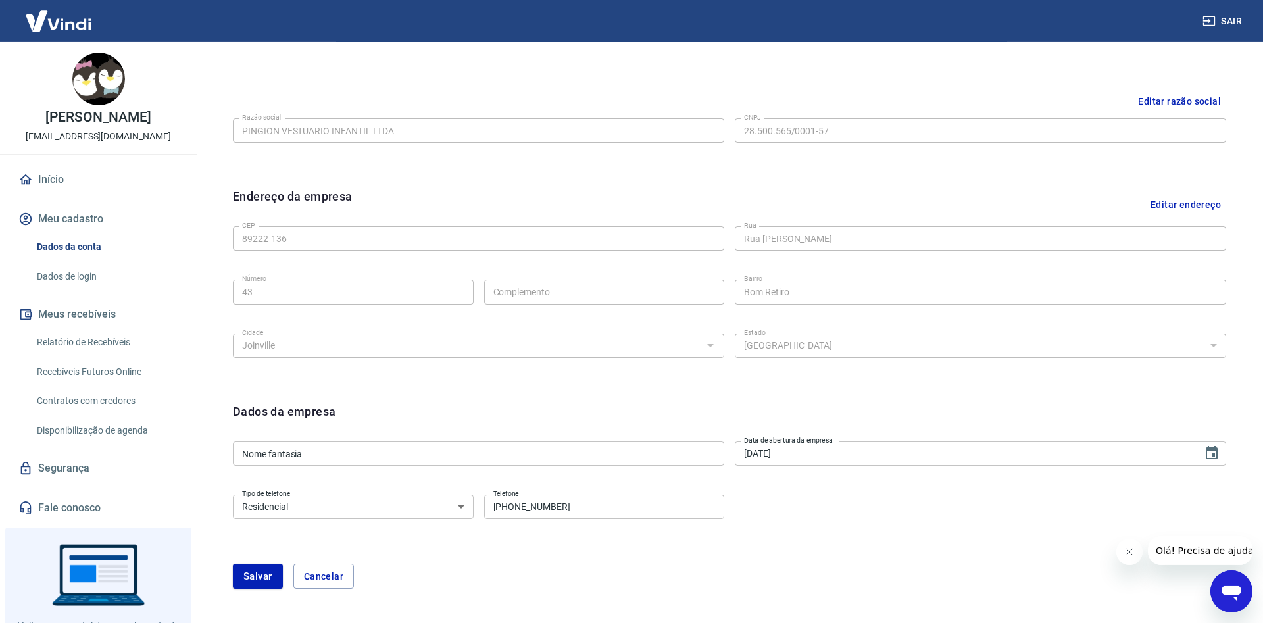
scroll to position [366, 0]
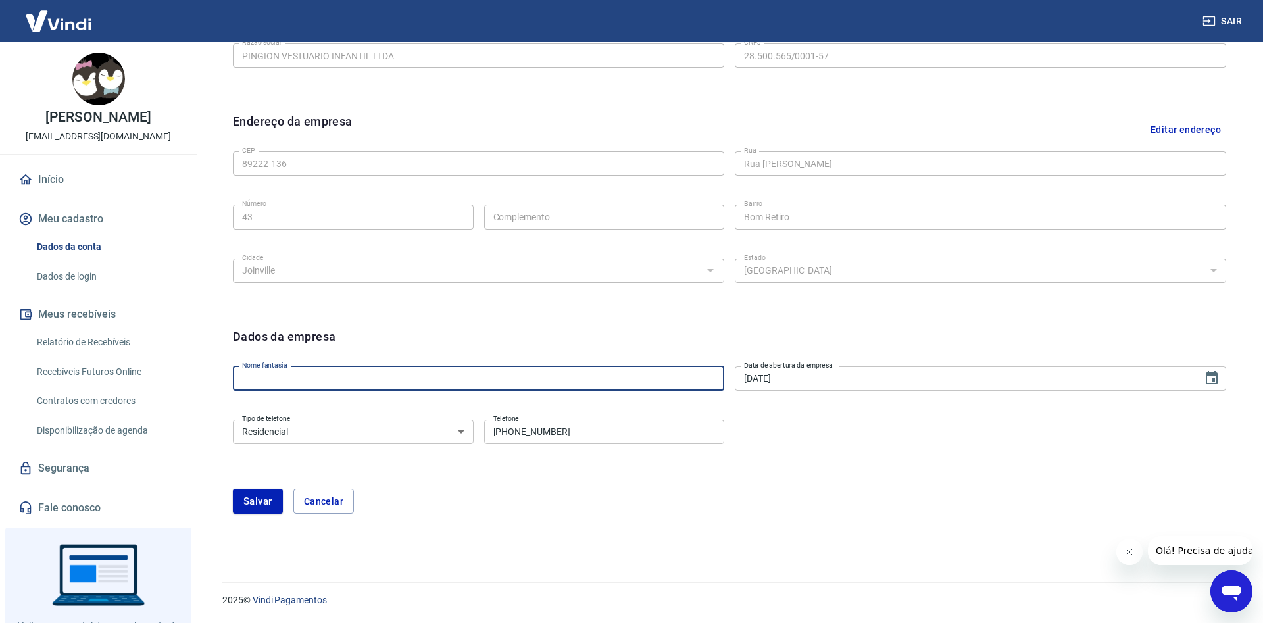
drag, startPoint x: 332, startPoint y: 371, endPoint x: 222, endPoint y: 377, distance: 110.7
click at [222, 377] on div "Editar razão social Razão social PINGION VESTUARIO INFANTIL LTDA Razão social C…" at bounding box center [729, 271] width 1035 height 557
paste input "PINGION VESTUARIO INFANTIL LTDA"
type input "PINGION VESTUARIO INFANTIL LTDA"
click at [566, 483] on form "Dados da empresa Nome fantasia PINGION VESTUARIO INFANTIL LTDA Nome fantasia Da…" at bounding box center [729, 421] width 993 height 186
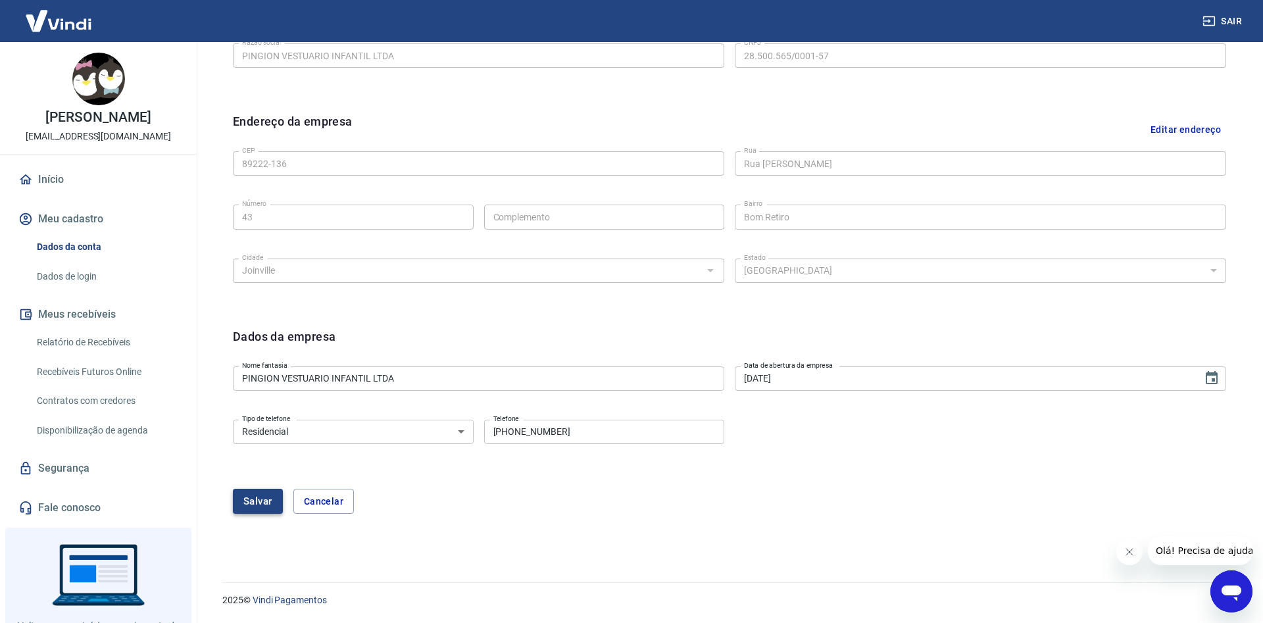
click at [257, 507] on button "Salvar" at bounding box center [258, 501] width 50 height 25
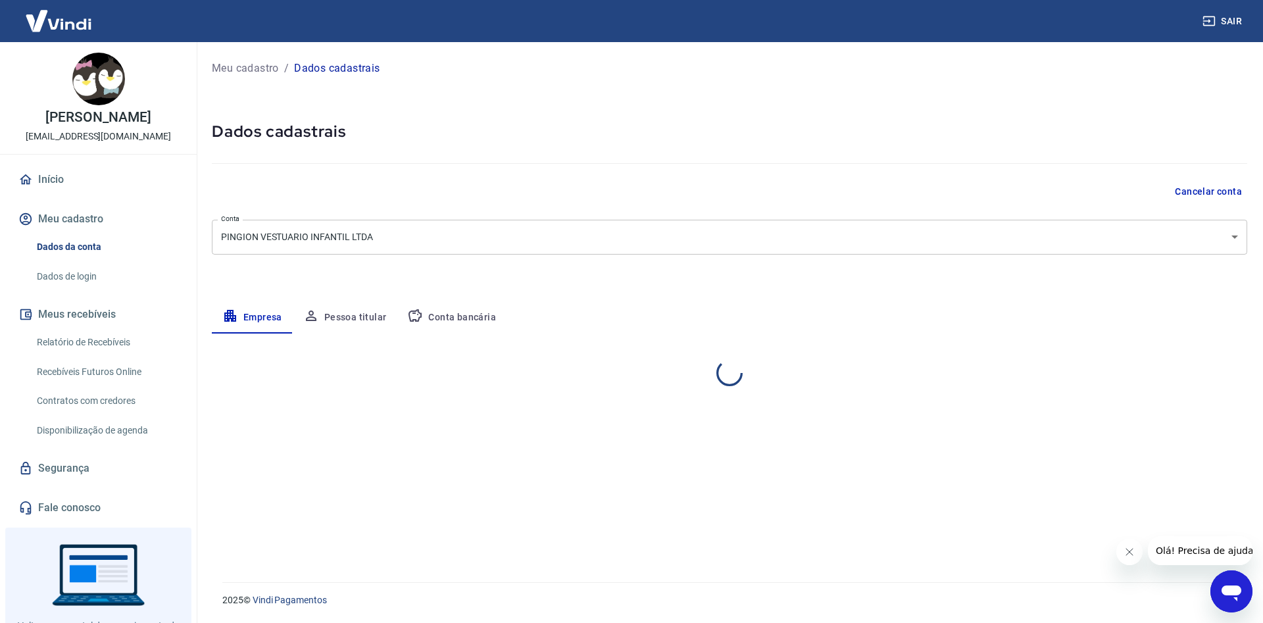
select select "SC"
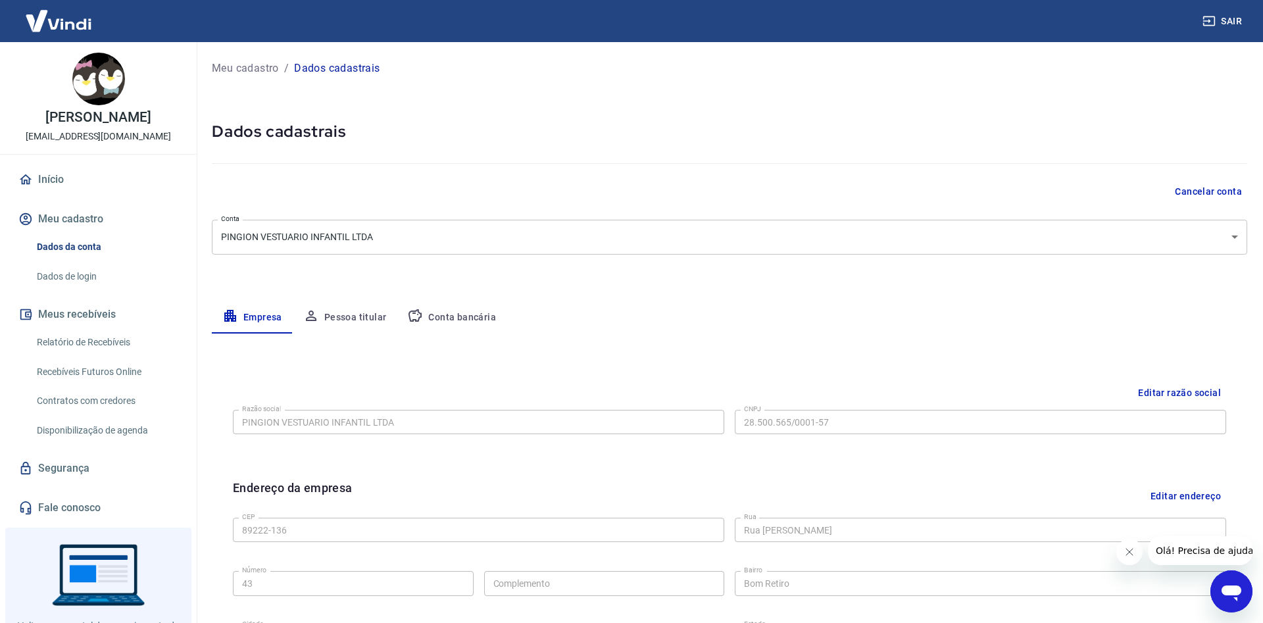
click at [348, 320] on button "Pessoa titular" at bounding box center [345, 318] width 105 height 32
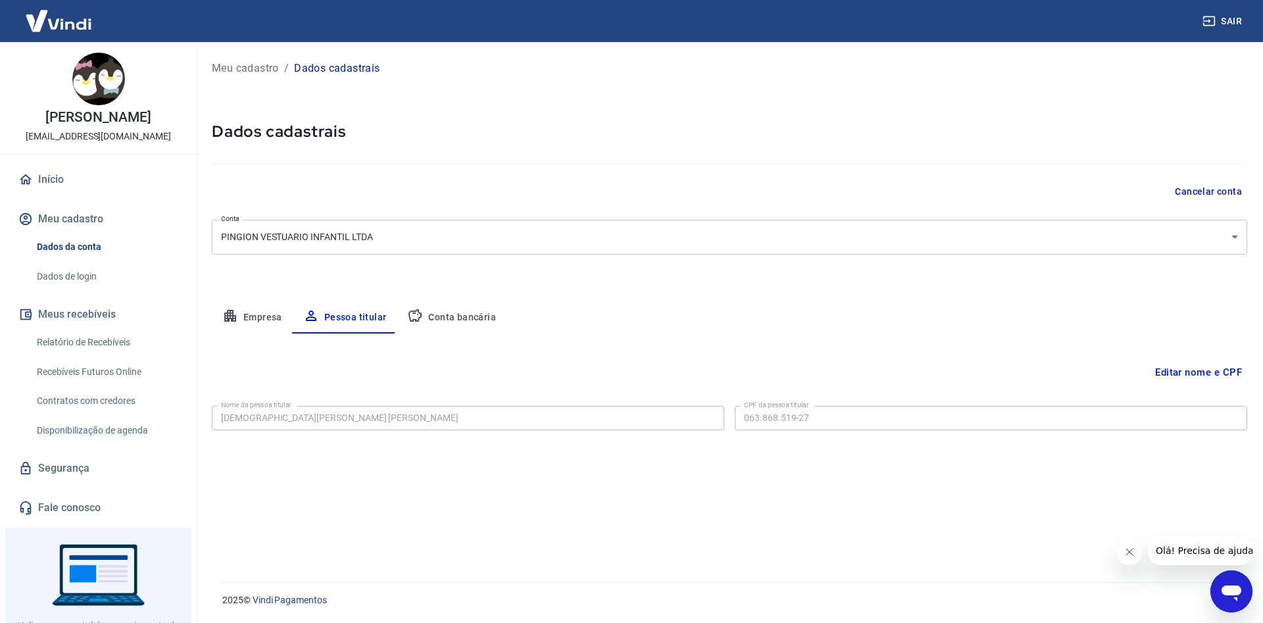
click at [467, 310] on button "Conta bancária" at bounding box center [452, 318] width 110 height 32
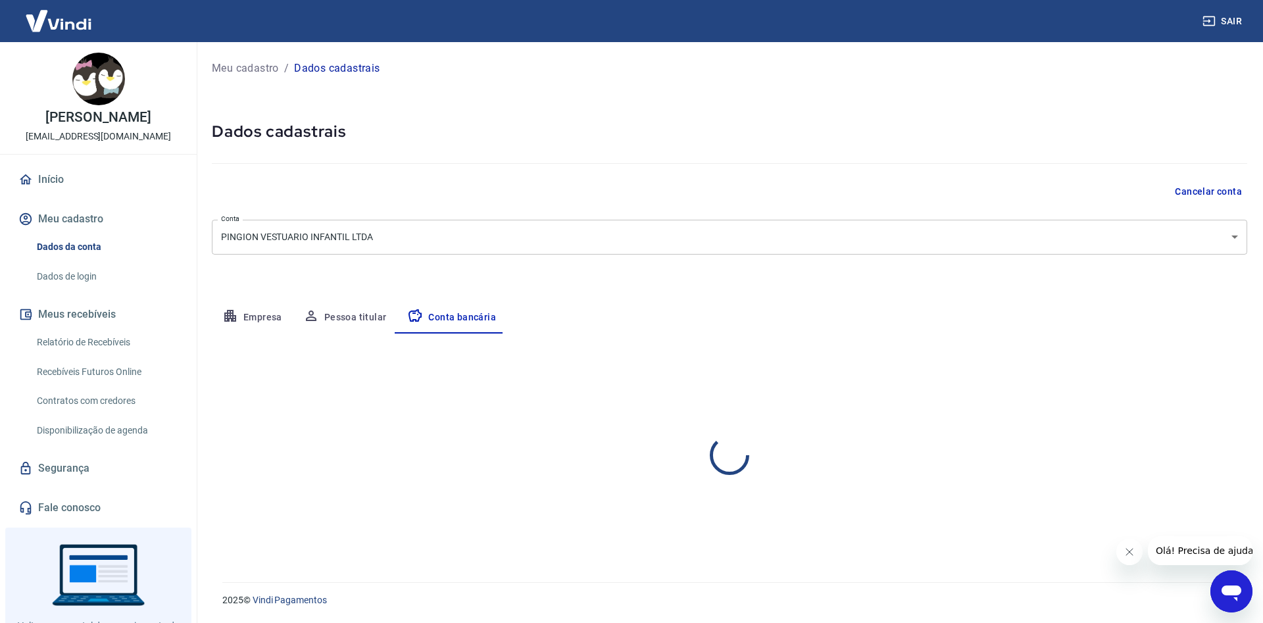
select select "1"
click at [246, 309] on button "Empresa" at bounding box center [252, 318] width 81 height 32
select select "SC"
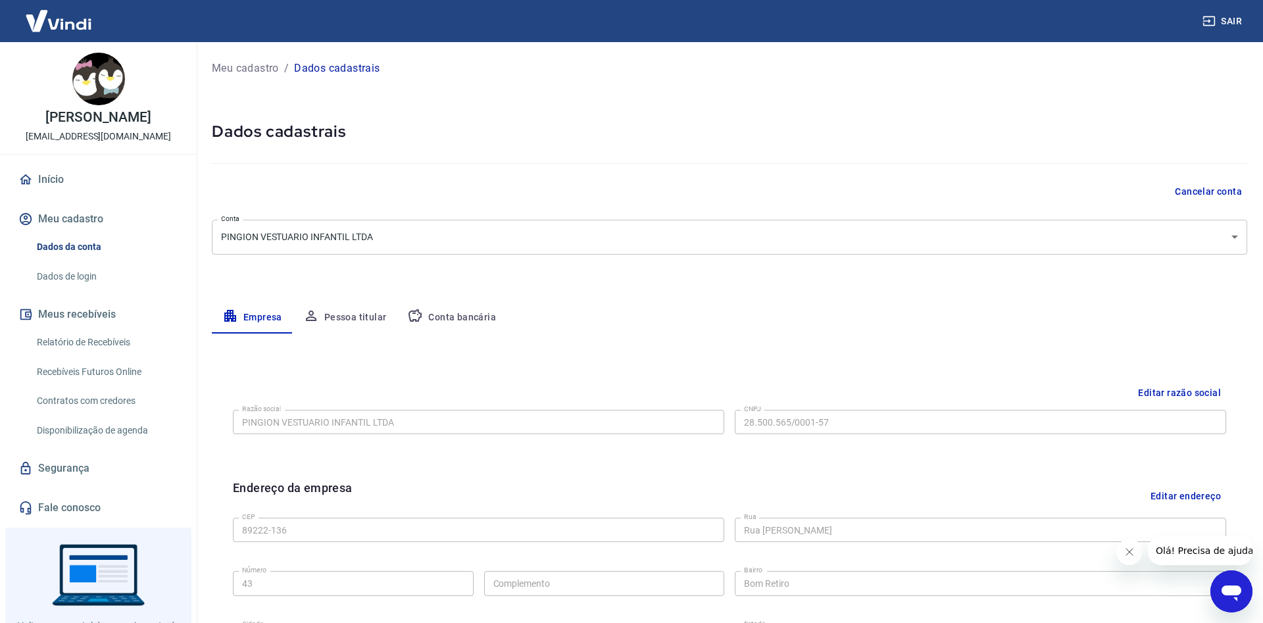
click at [92, 275] on link "Dados de login" at bounding box center [106, 276] width 149 height 27
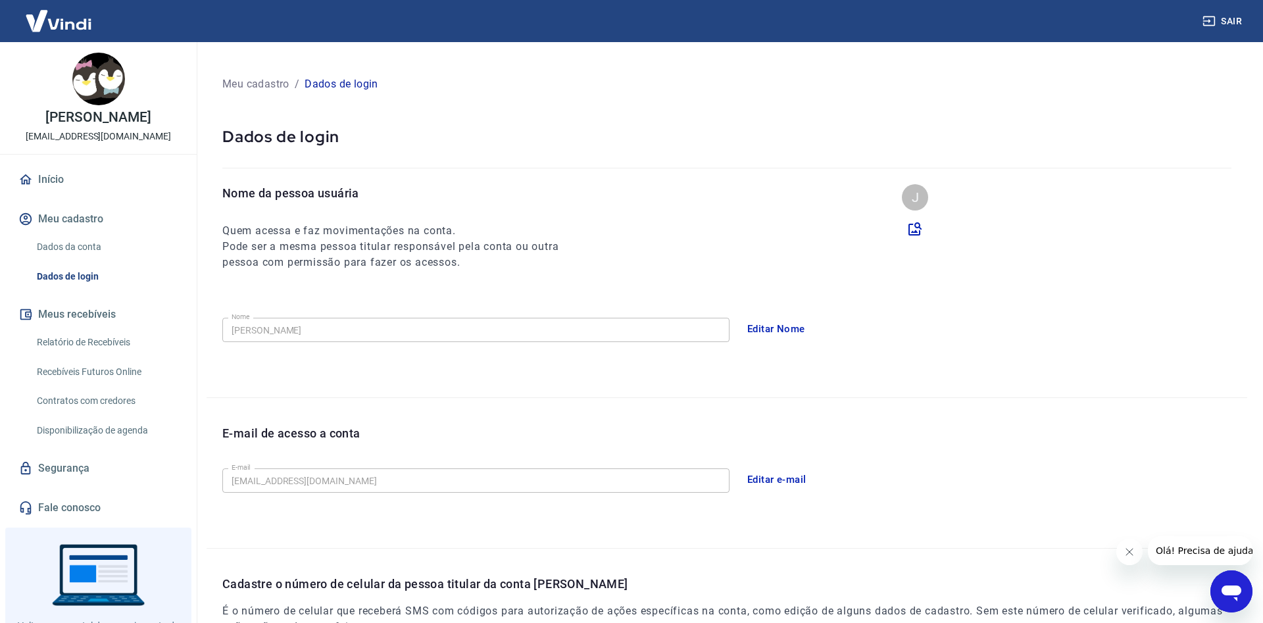
click at [770, 333] on button "Editar Nome" at bounding box center [776, 329] width 72 height 28
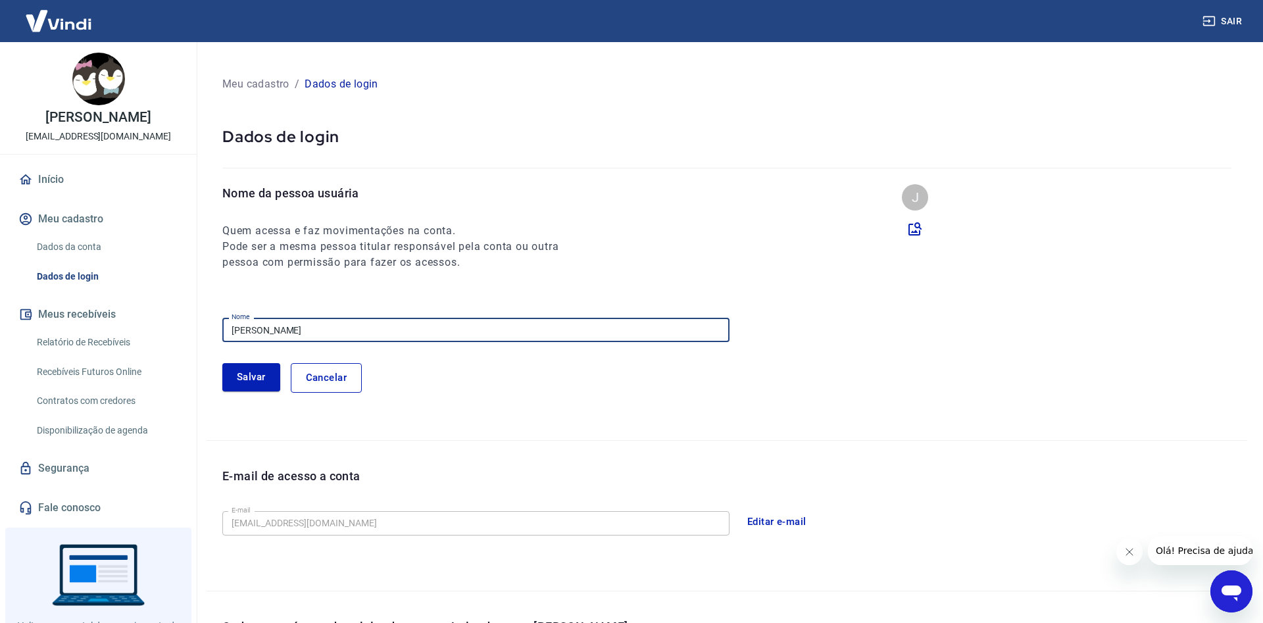
drag, startPoint x: 312, startPoint y: 340, endPoint x: 222, endPoint y: 342, distance: 90.1
click at [222, 342] on input "[PERSON_NAME]" at bounding box center [475, 330] width 507 height 24
paste input "PINGION VESTUARIO INFANTIL LTDA"
type input "PINGION VESTUARIO INFANTIL LTDA"
click at [242, 370] on button "Salvar" at bounding box center [251, 377] width 58 height 28
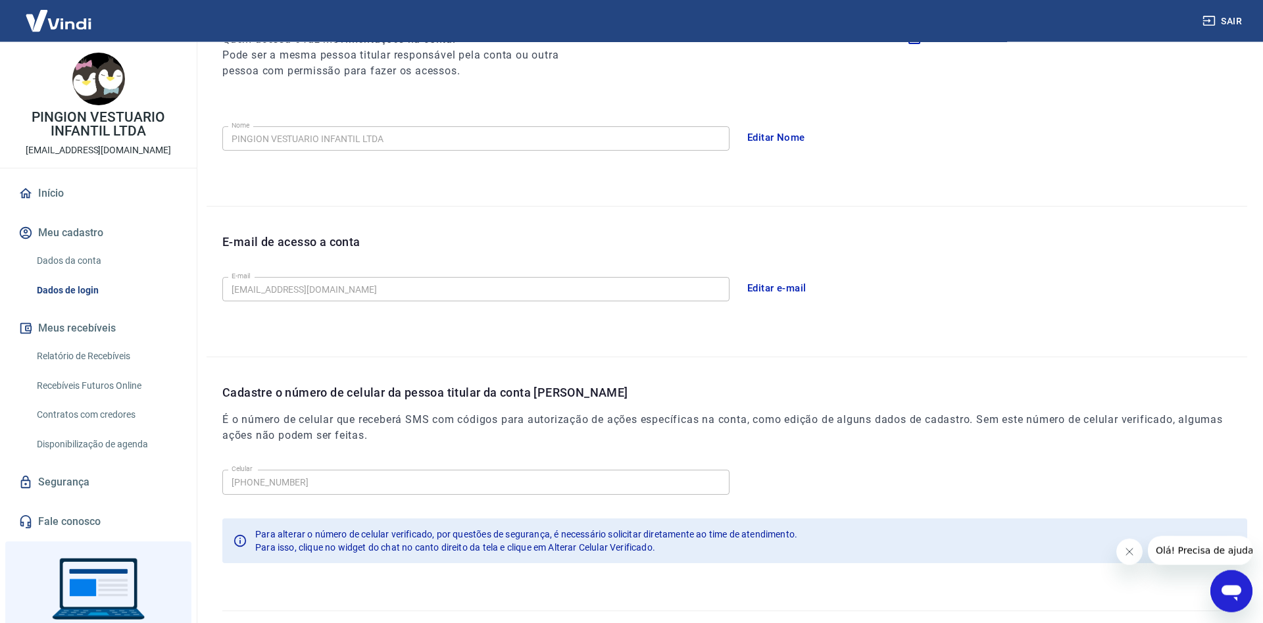
scroll to position [153, 0]
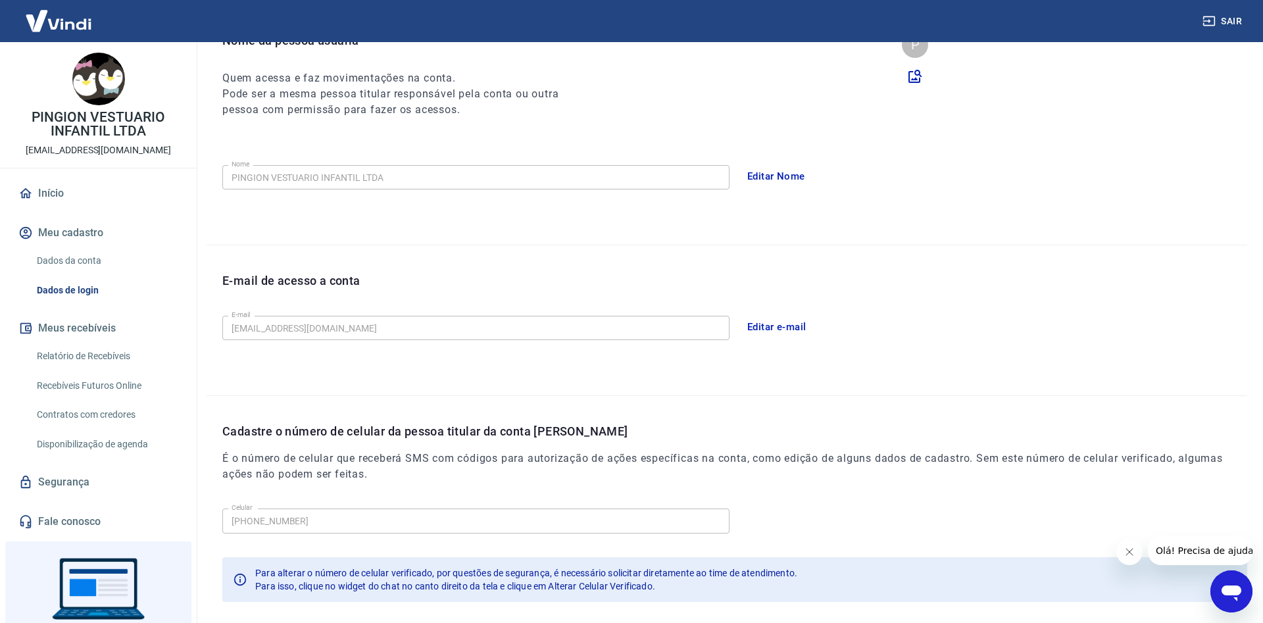
click at [111, 253] on link "Dados da conta" at bounding box center [106, 260] width 149 height 27
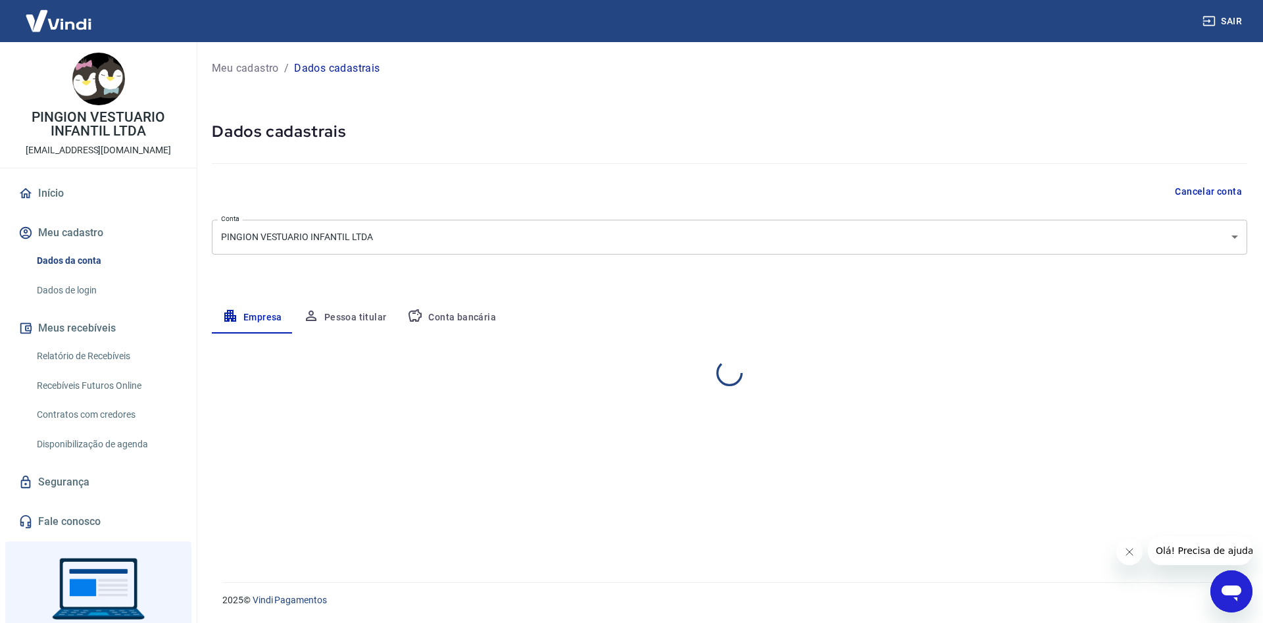
select select "SC"
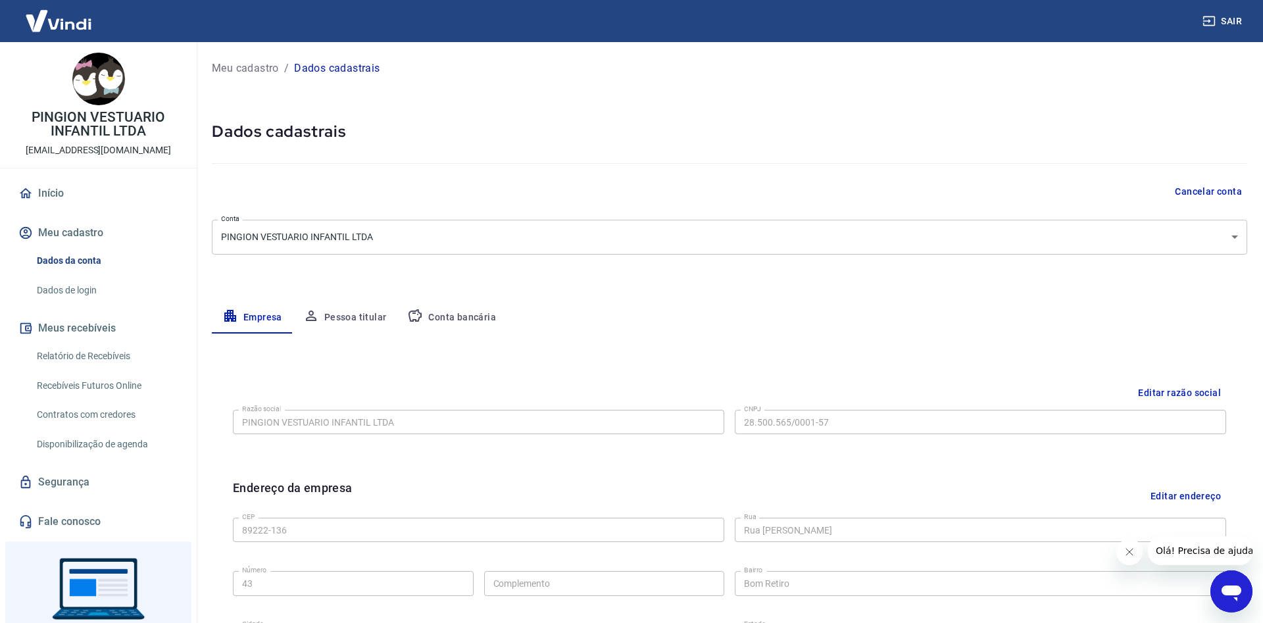
click at [82, 227] on button "Meu cadastro" at bounding box center [98, 232] width 165 height 29
click at [93, 290] on link "Dados de login" at bounding box center [106, 290] width 149 height 27
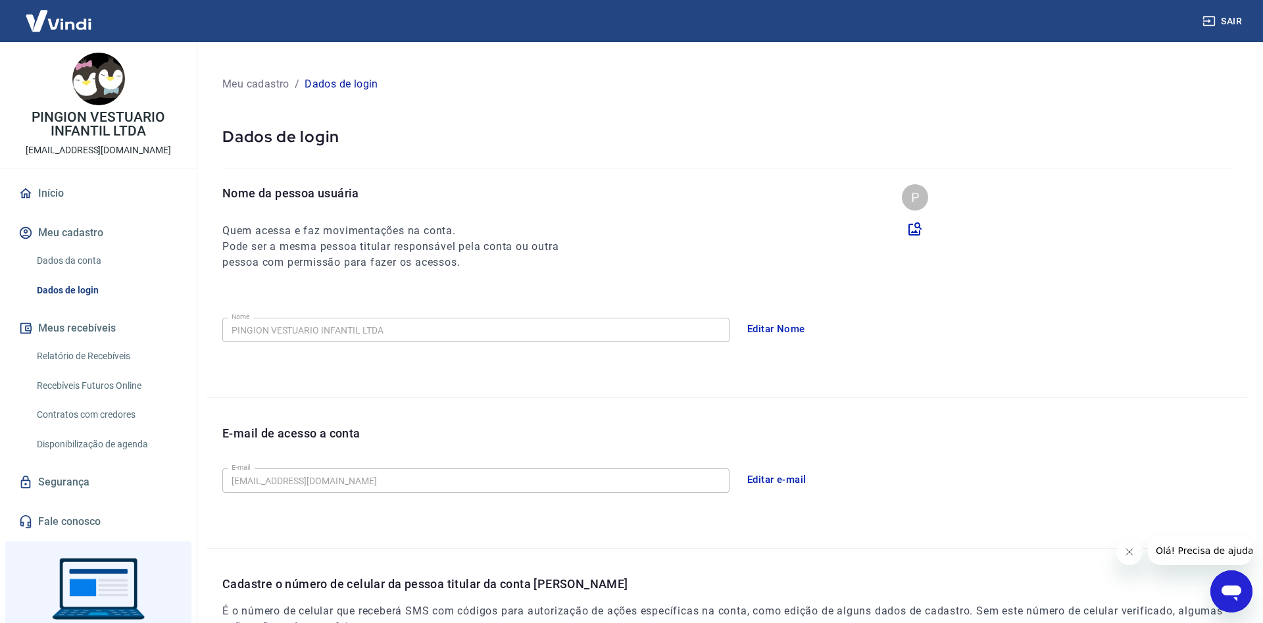
click at [587, 351] on div "Nome da pessoa usuária Quem acessa e faz movimentações na conta. Pode ser a mes…" at bounding box center [727, 290] width 1041 height 213
